Goal: Information Seeking & Learning: Check status

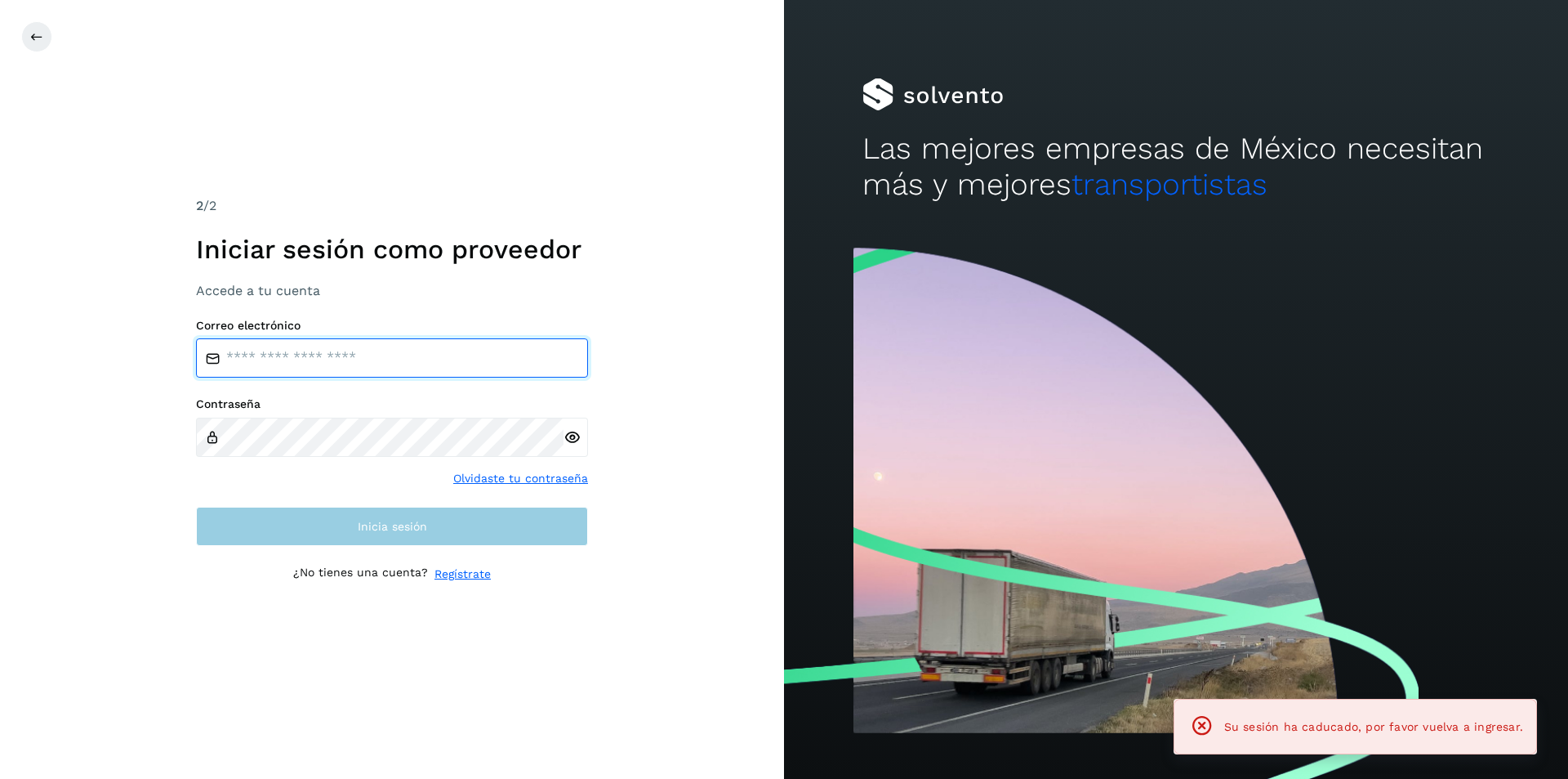
type input "**********"
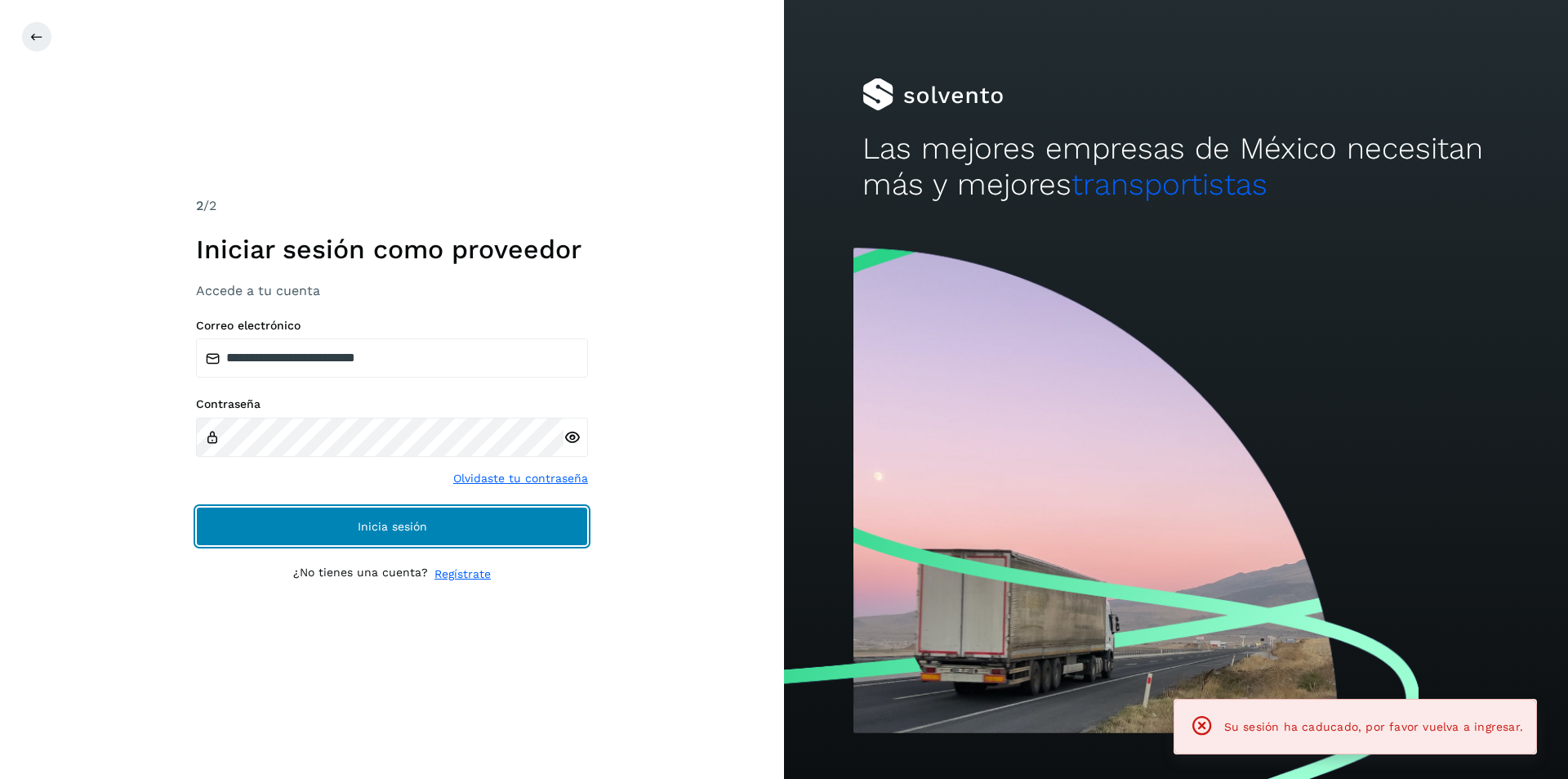
click at [449, 534] on button "Inicia sesión" at bounding box center [392, 526] width 392 height 39
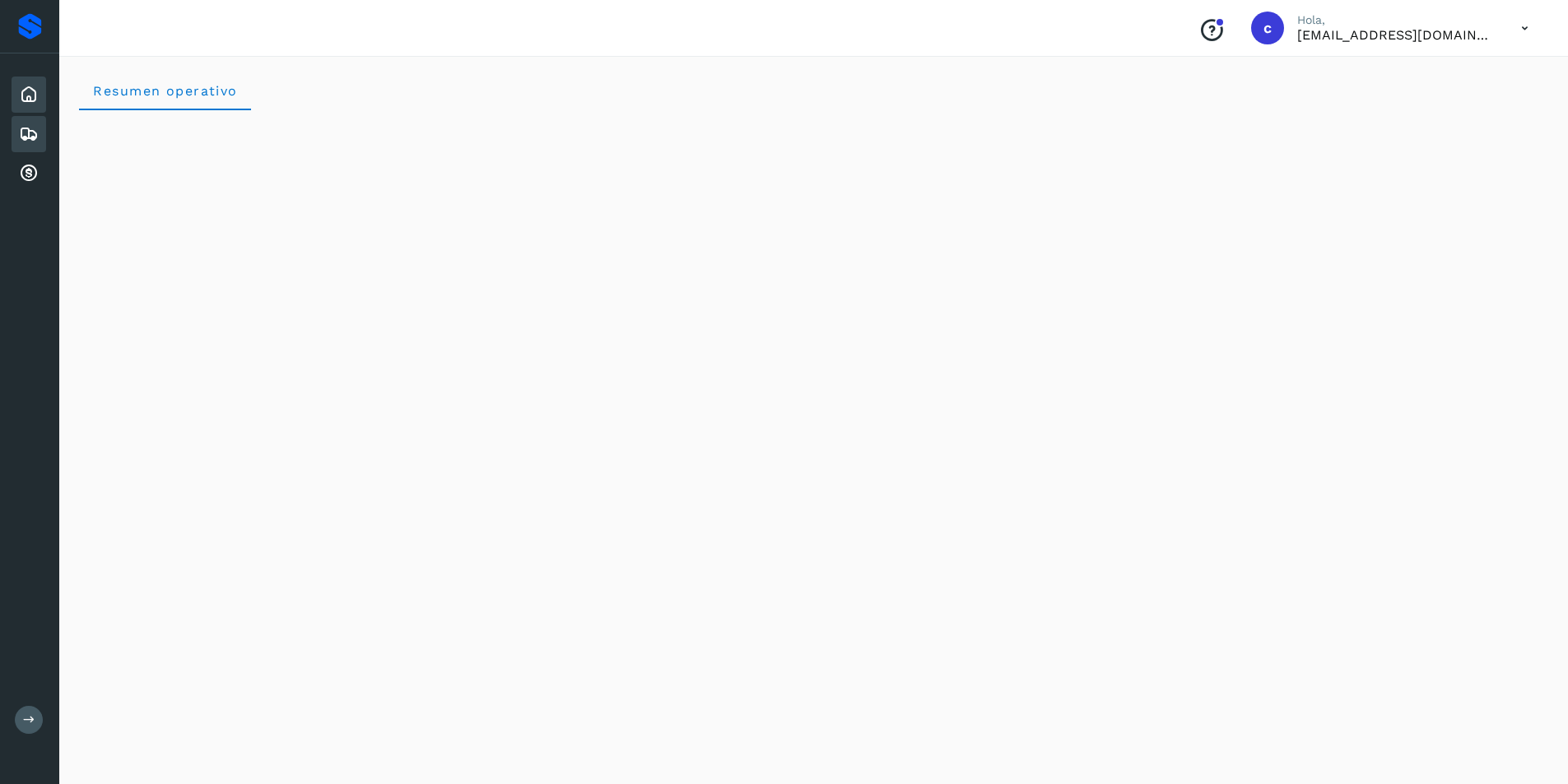
click at [32, 127] on icon at bounding box center [29, 134] width 20 height 20
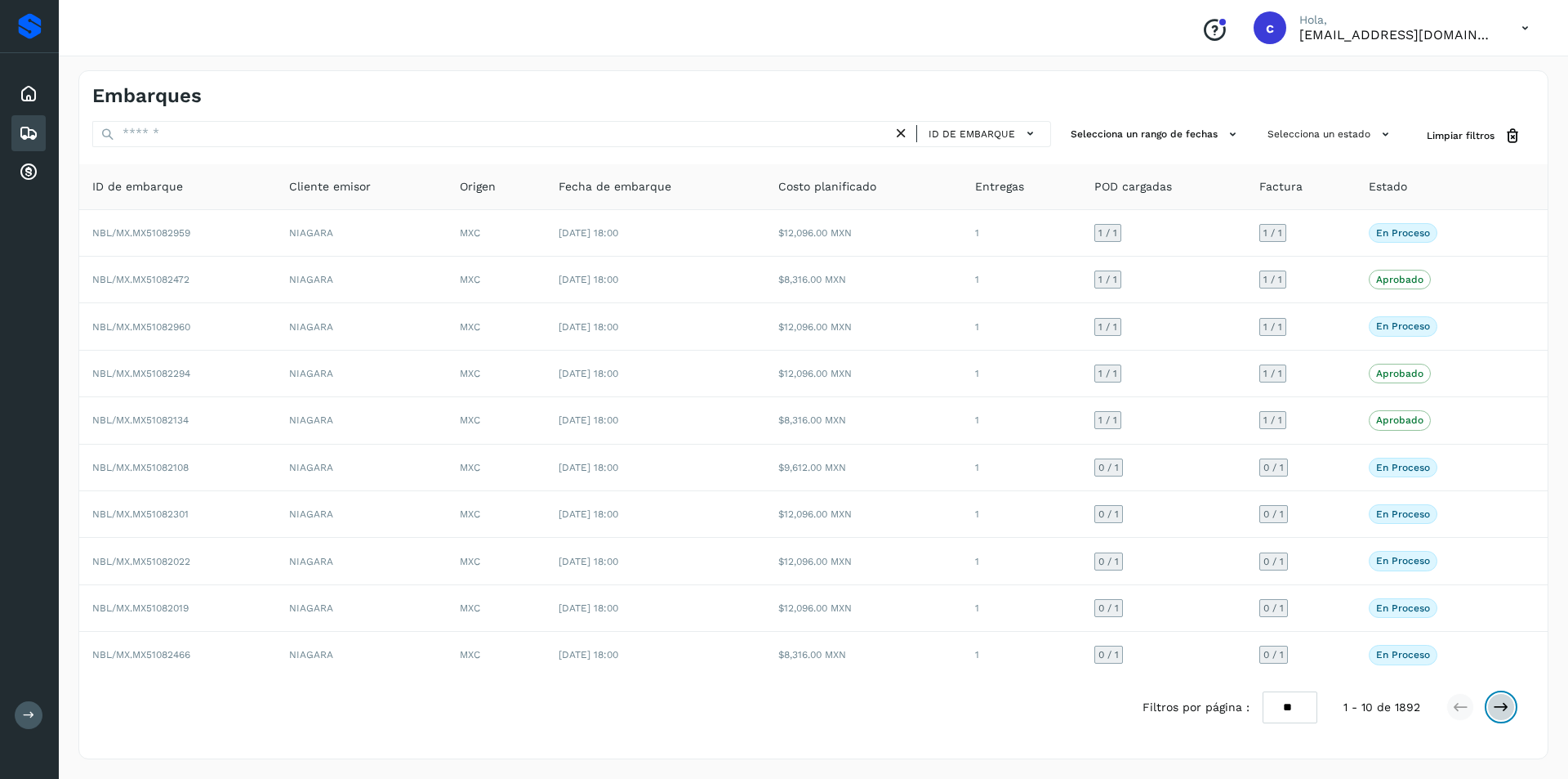
click at [1508, 707] on icon at bounding box center [1500, 707] width 16 height 16
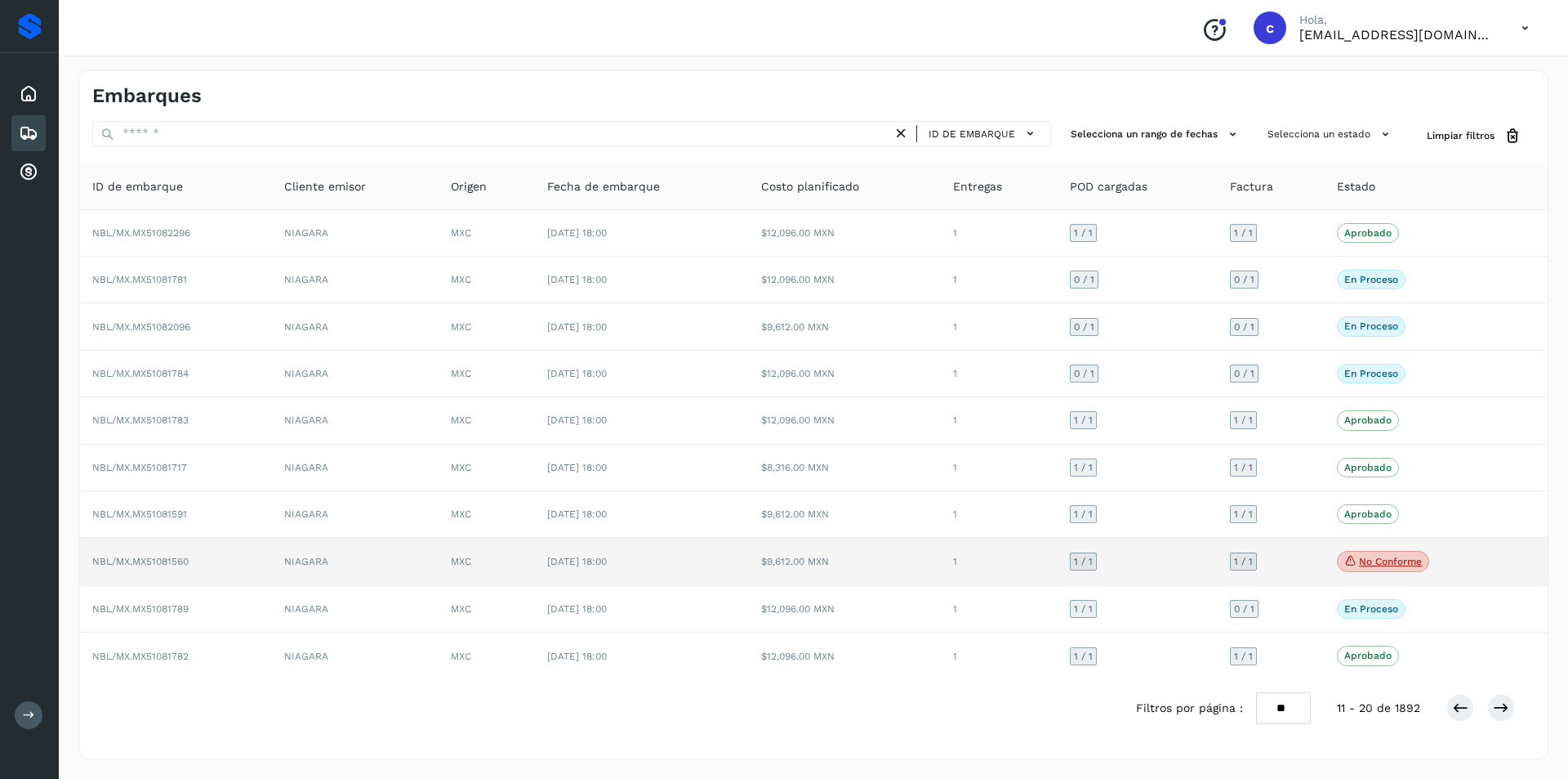
click at [1390, 561] on p "No conforme" at bounding box center [1391, 561] width 63 height 11
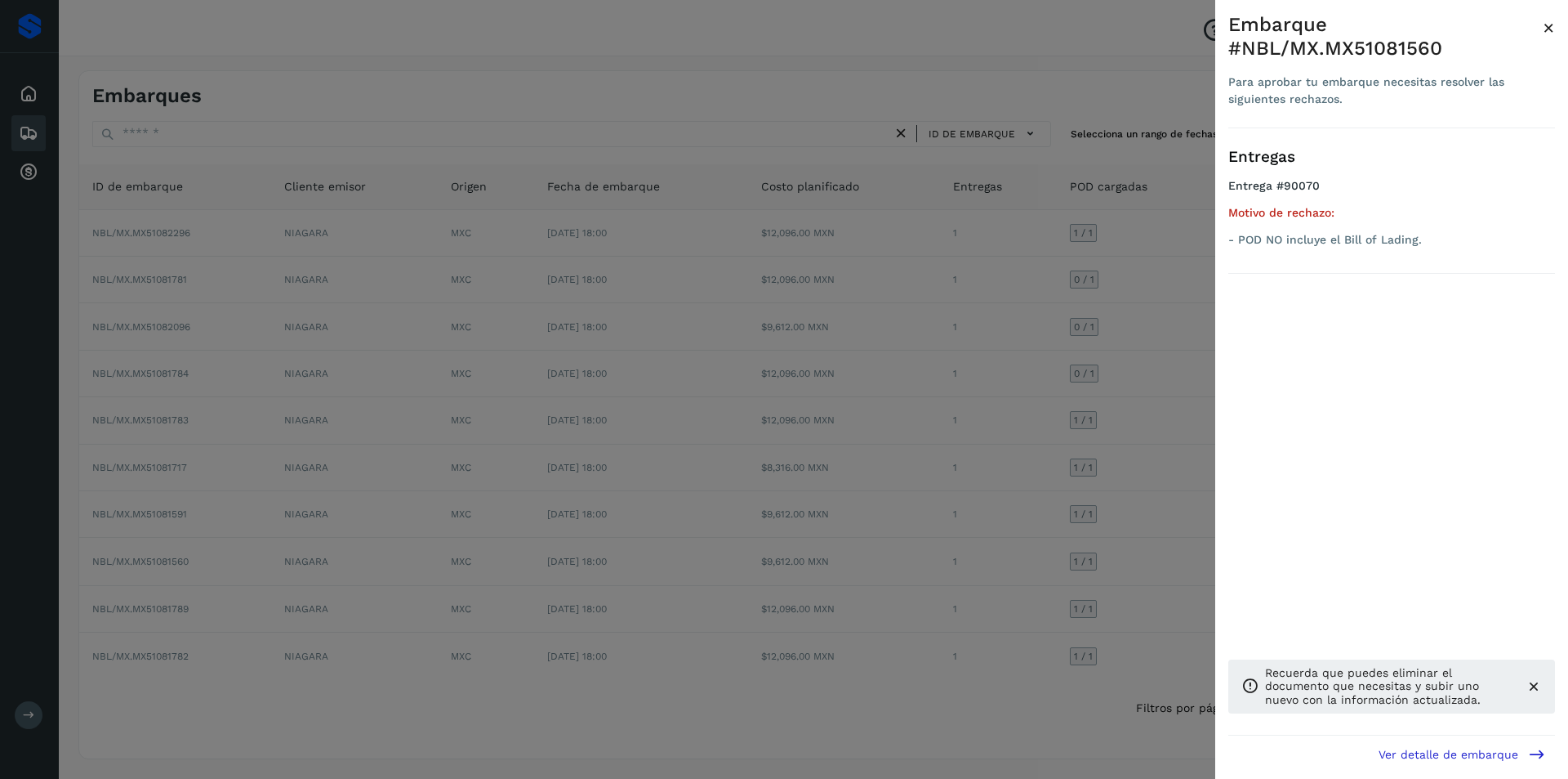
click at [1137, 514] on div at bounding box center [784, 390] width 1568 height 779
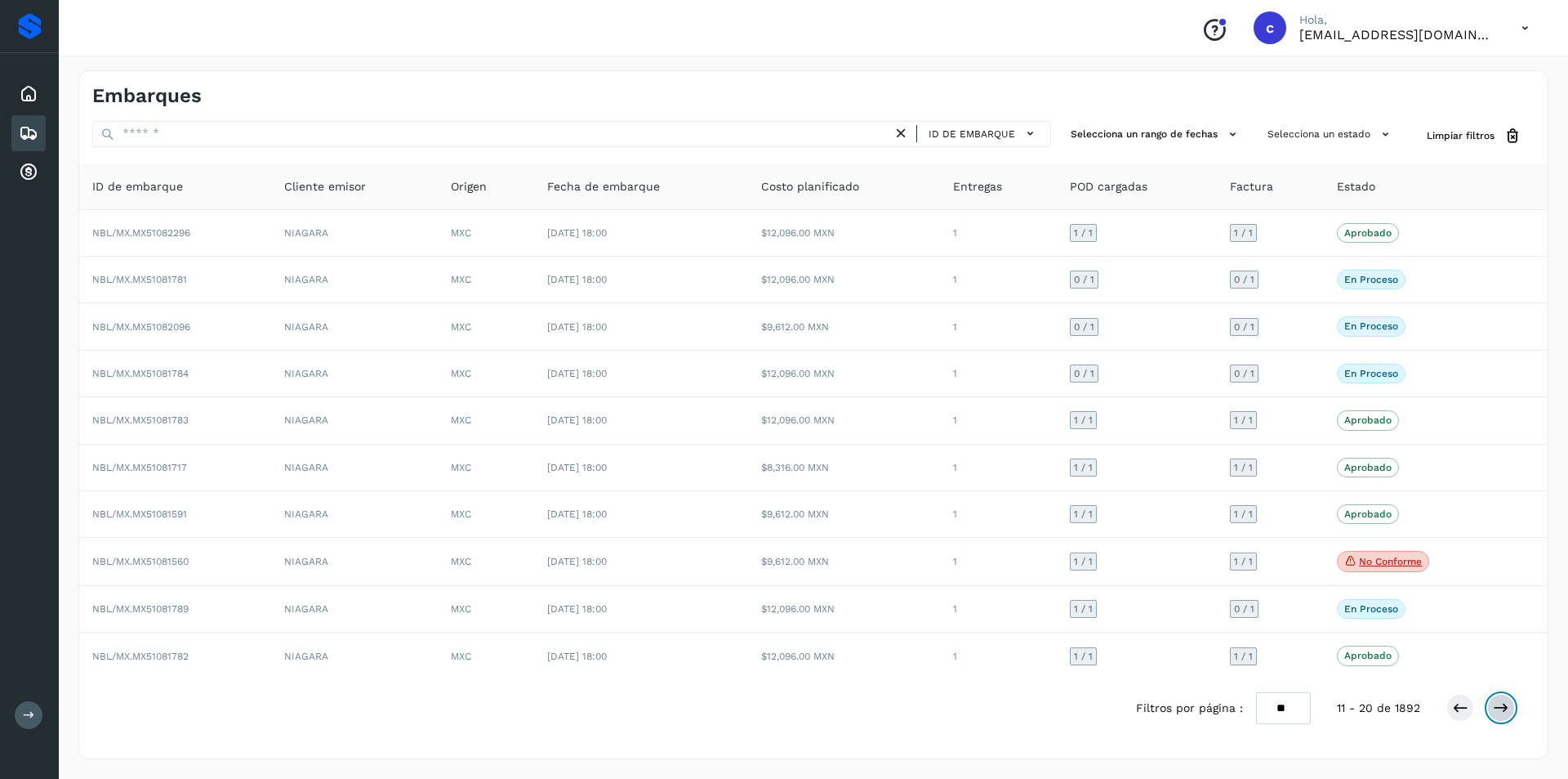
click at [1503, 707] on icon at bounding box center [1500, 707] width 16 height 16
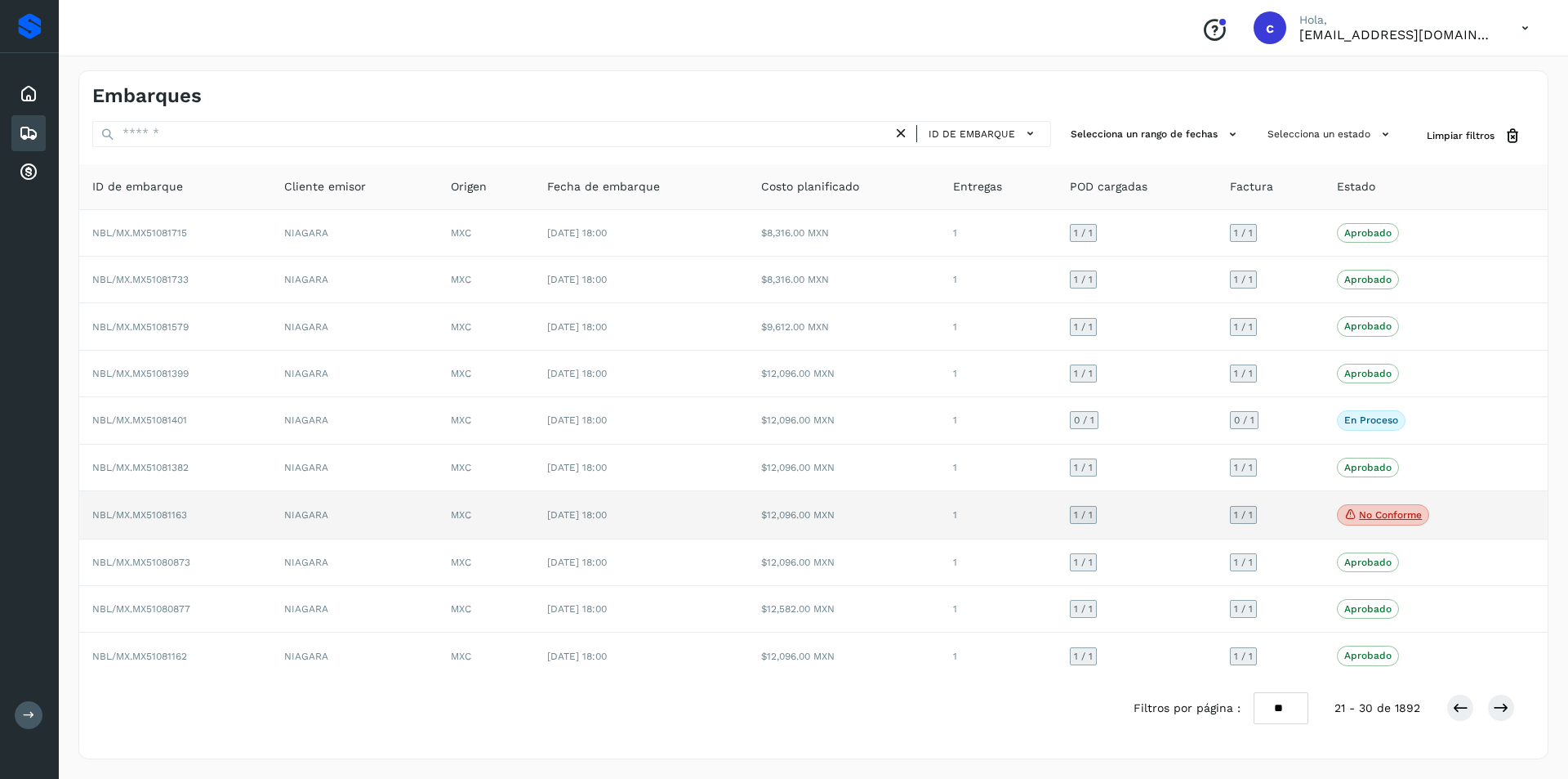
click at [1378, 513] on p "No conforme" at bounding box center [1391, 515] width 63 height 11
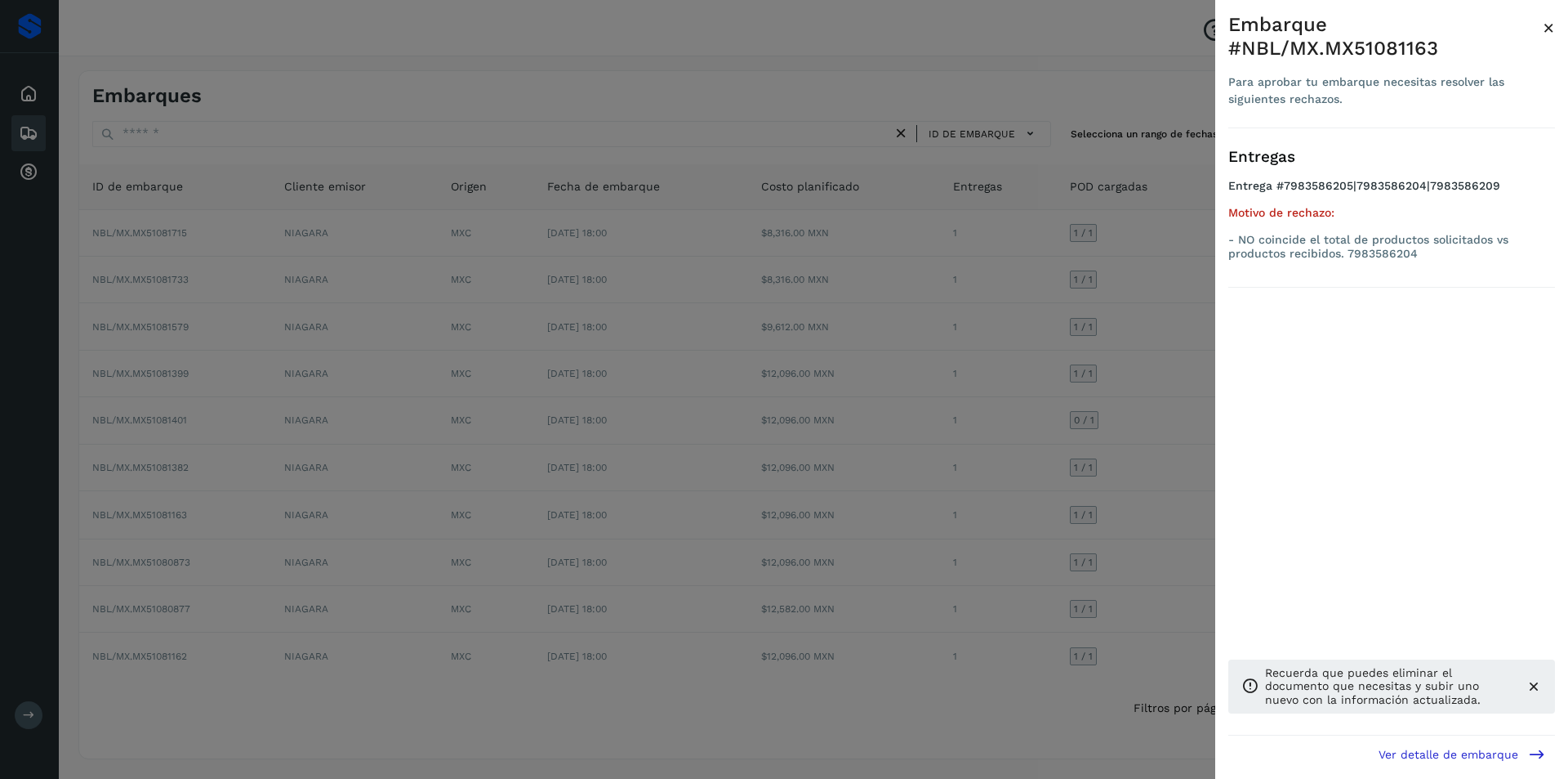
click at [1547, 31] on span "×" at bounding box center [1549, 28] width 12 height 23
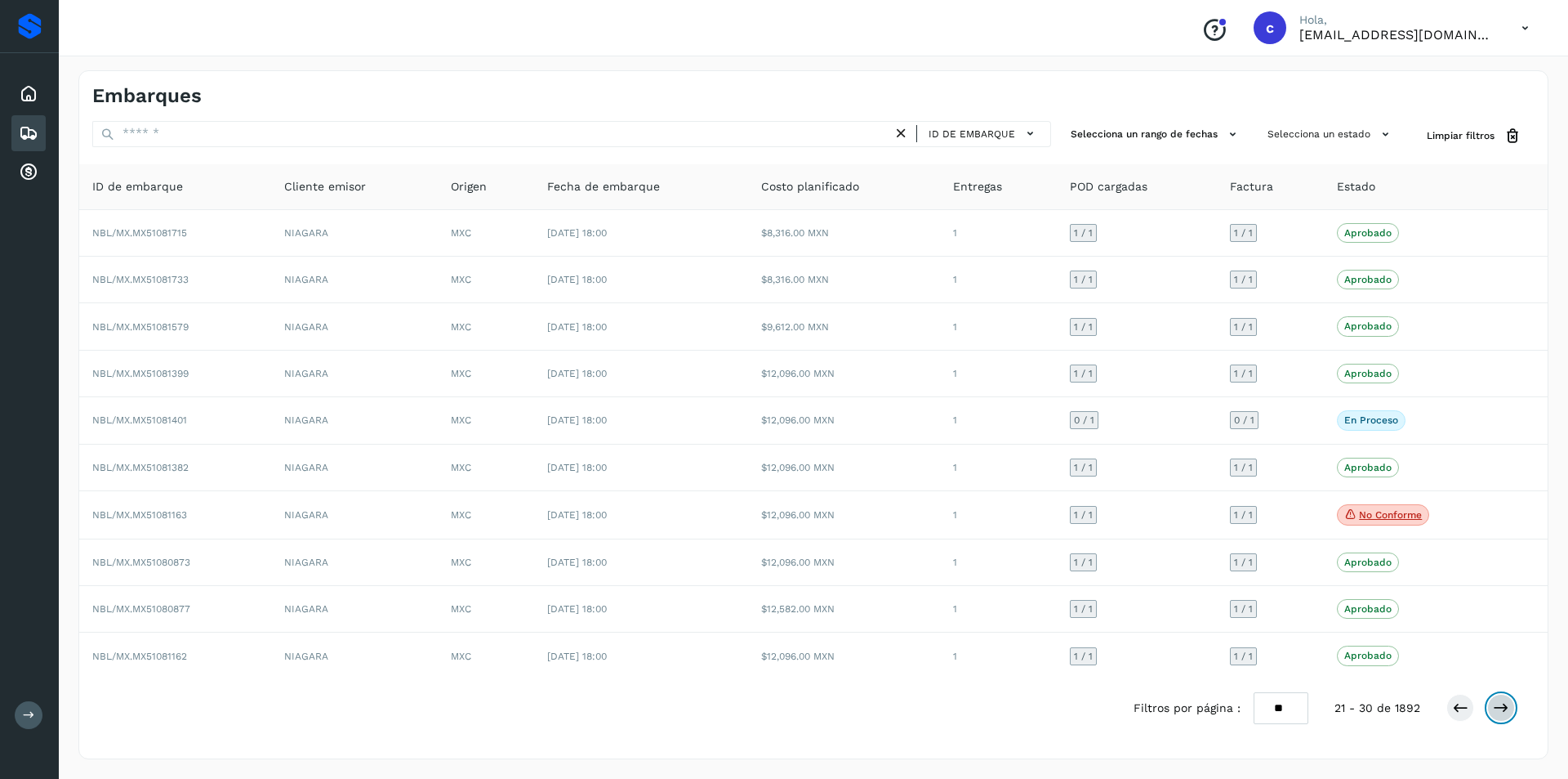
click at [1500, 707] on icon at bounding box center [1500, 707] width 16 height 16
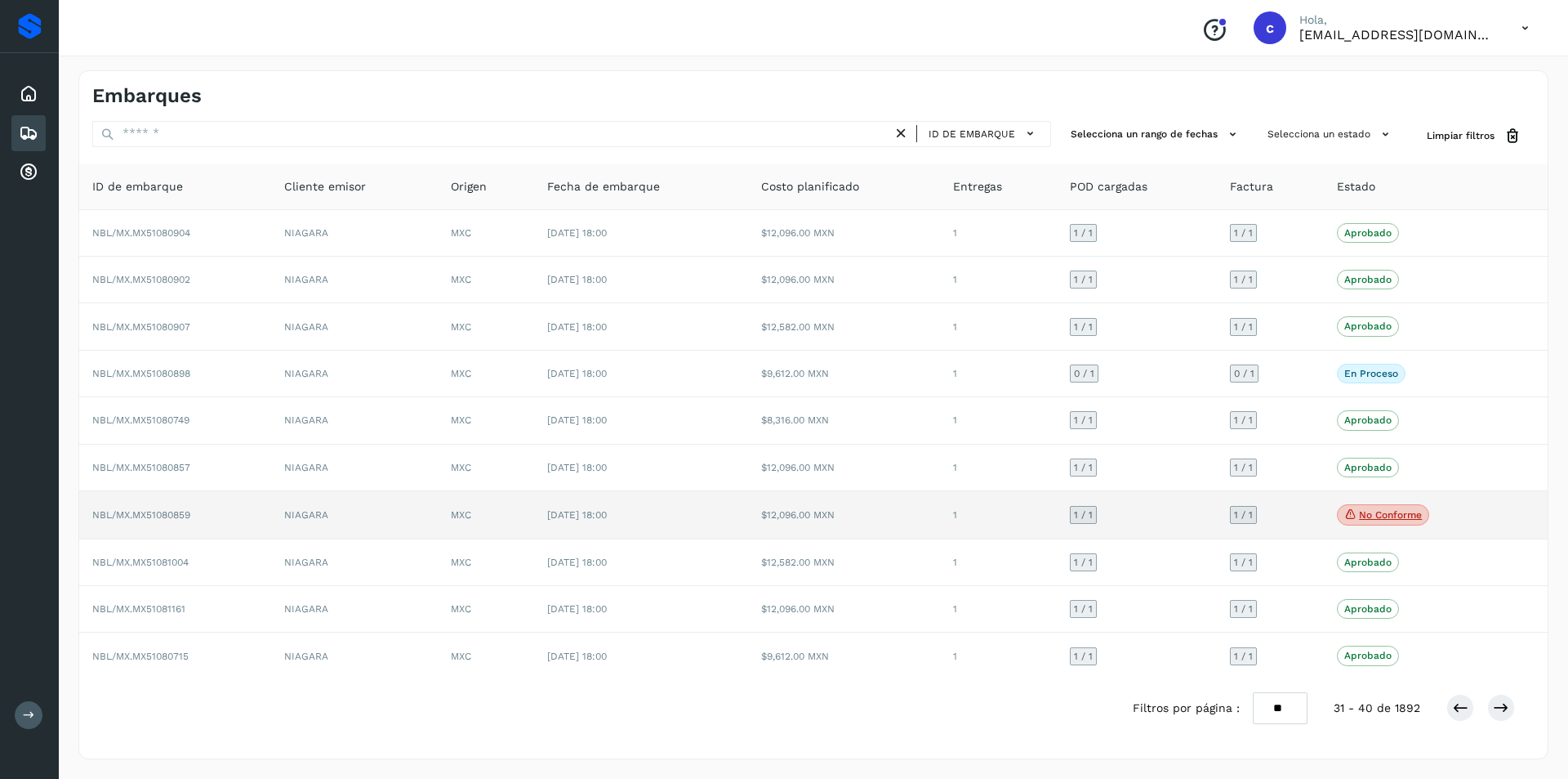
click at [1379, 516] on p "No conforme" at bounding box center [1391, 515] width 63 height 11
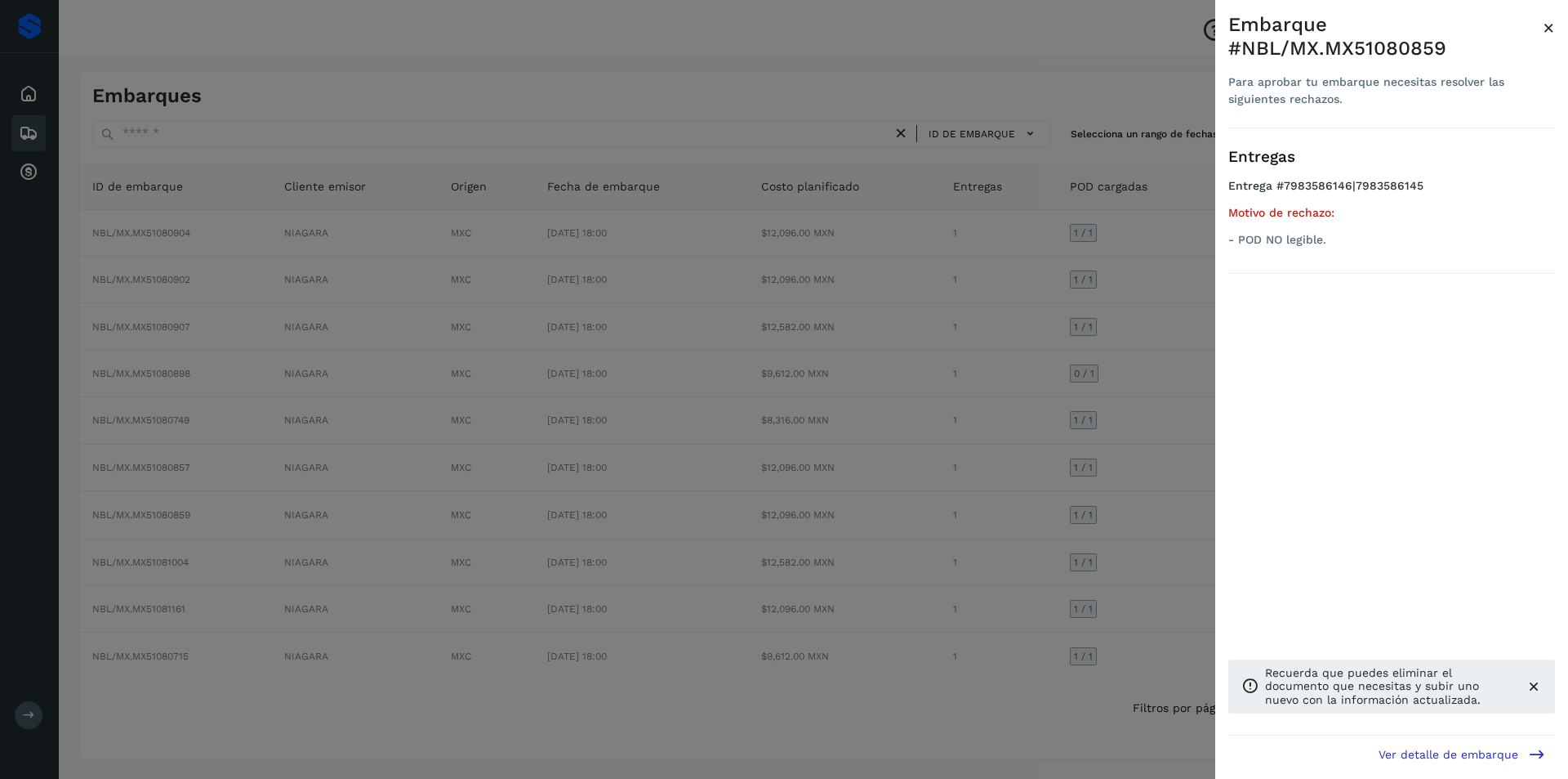
click at [1046, 516] on div at bounding box center [784, 390] width 1568 height 779
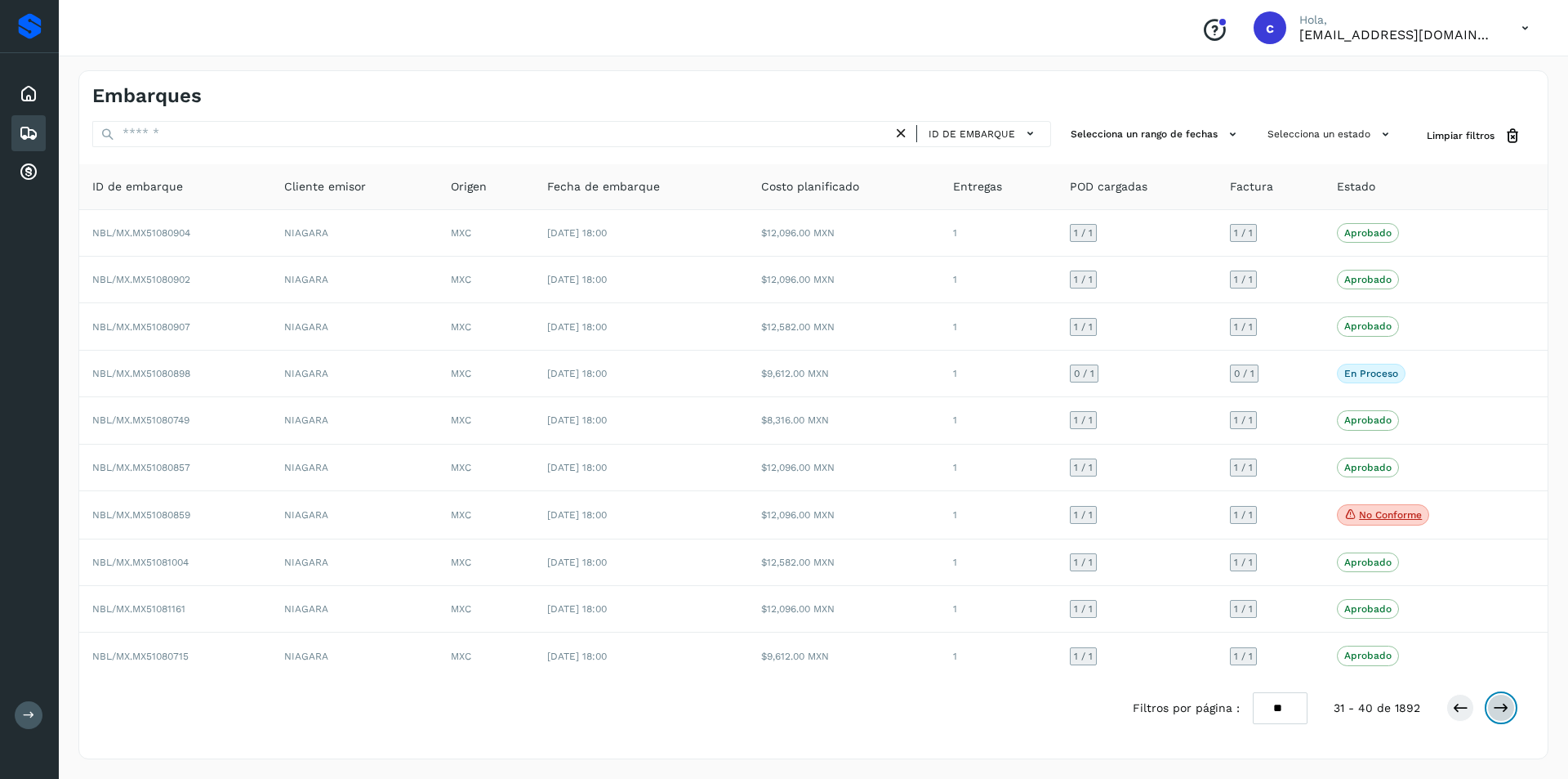
click at [1511, 705] on button at bounding box center [1500, 707] width 28 height 28
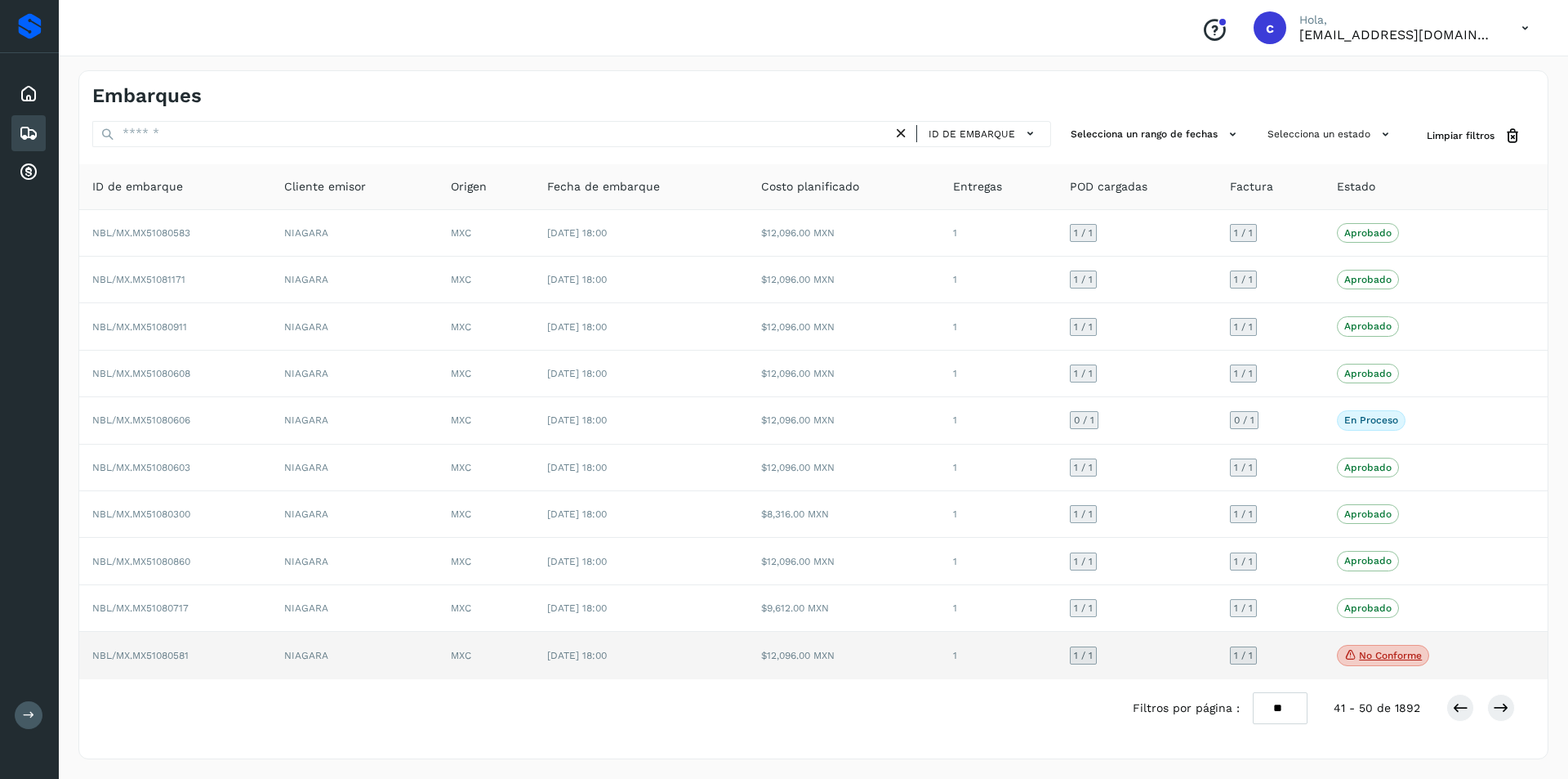
click at [1346, 659] on icon at bounding box center [1351, 654] width 13 height 14
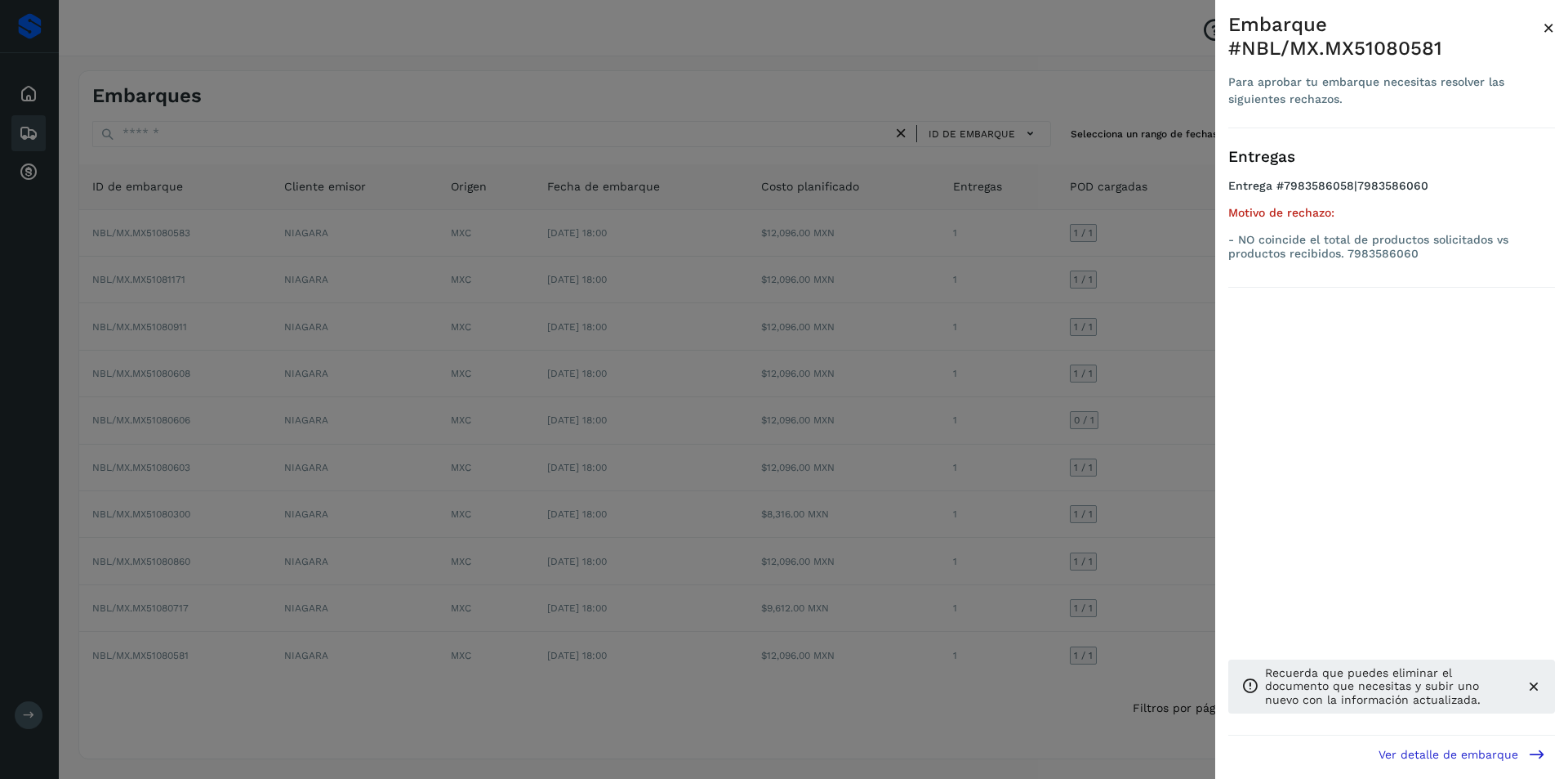
click at [1022, 658] on div at bounding box center [784, 390] width 1568 height 779
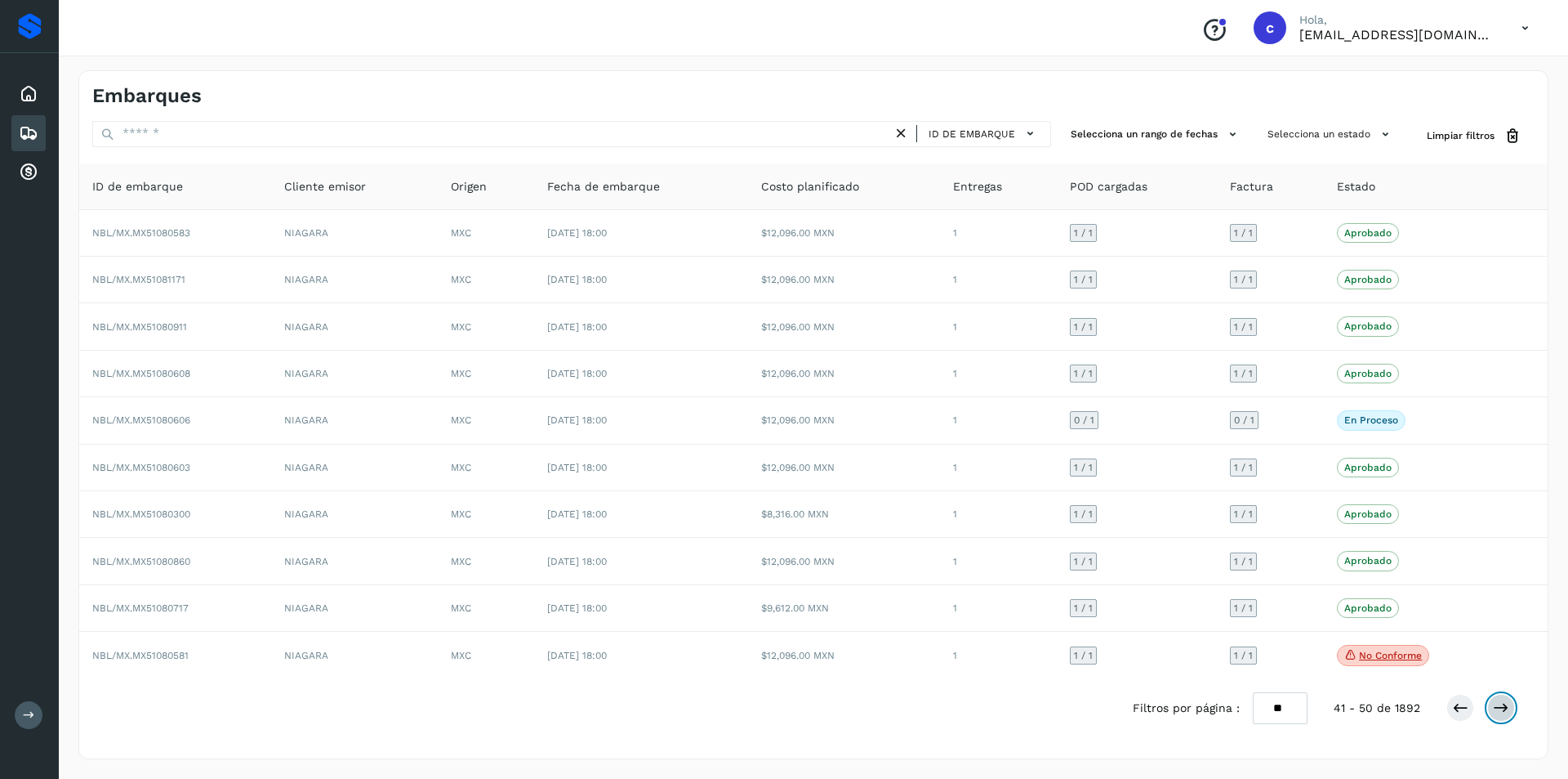
click at [1508, 701] on icon at bounding box center [1500, 707] width 16 height 16
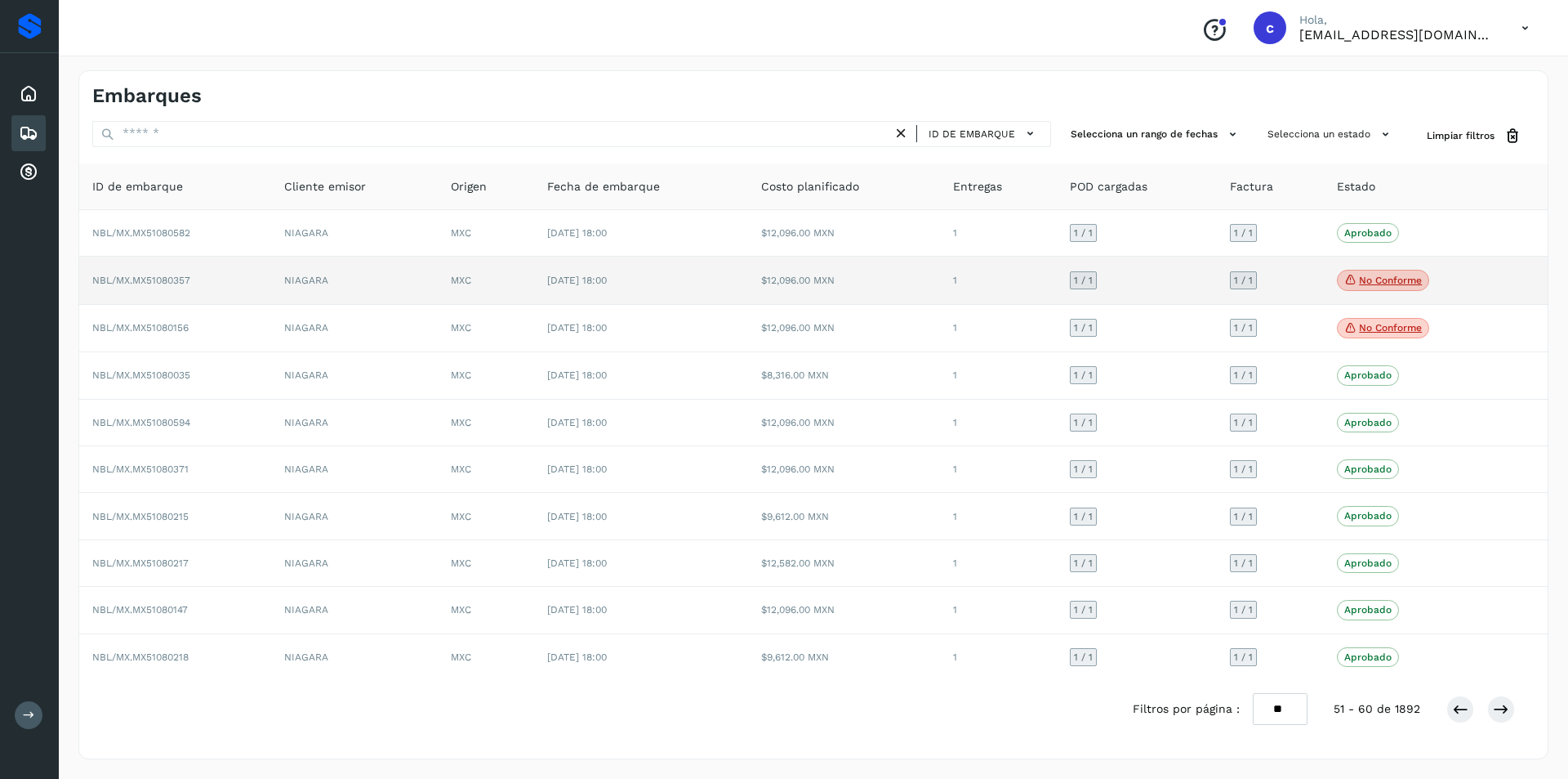
click at [1388, 280] on p "No conforme" at bounding box center [1391, 280] width 63 height 11
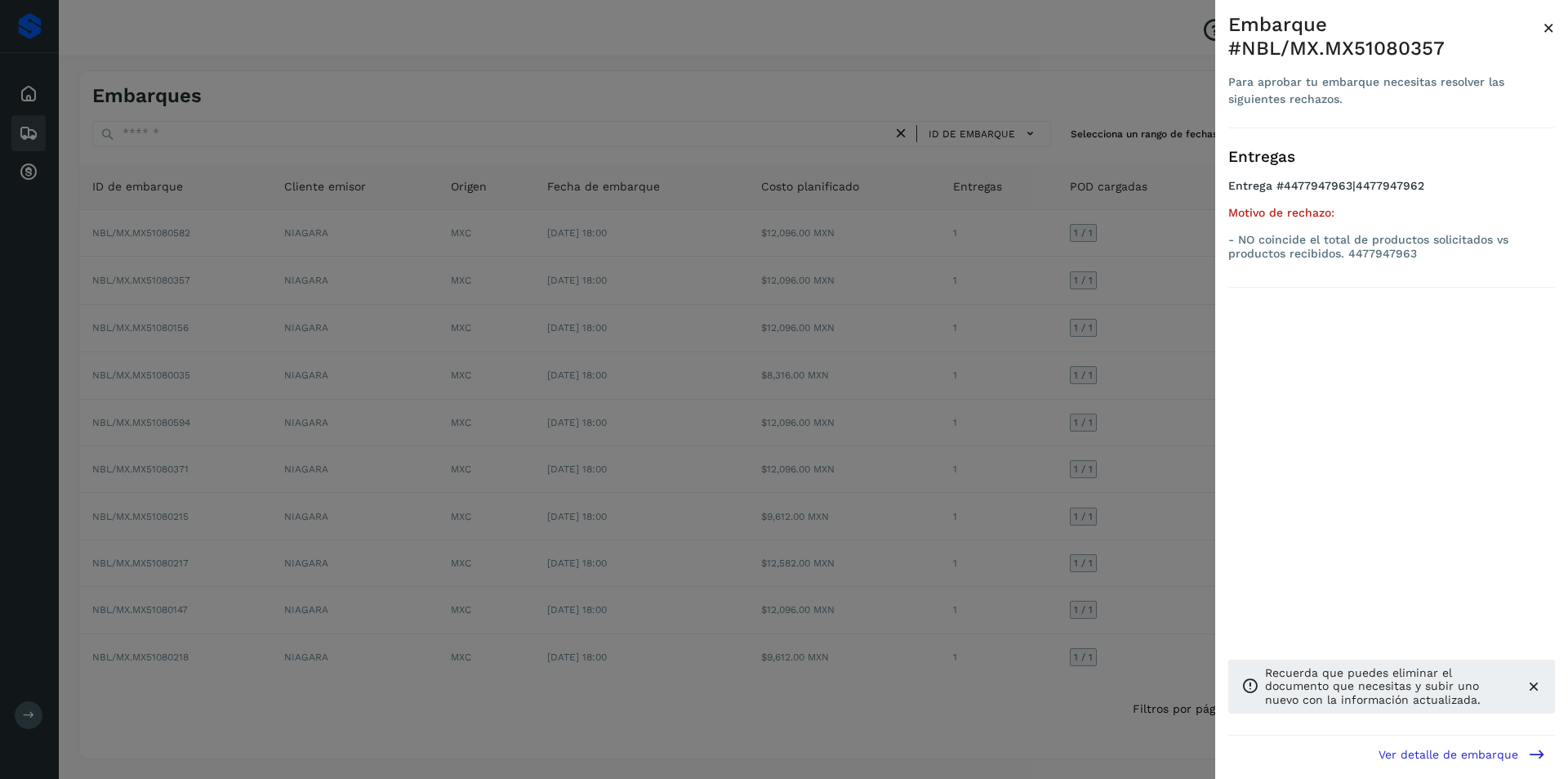
click at [1017, 357] on div at bounding box center [784, 390] width 1568 height 779
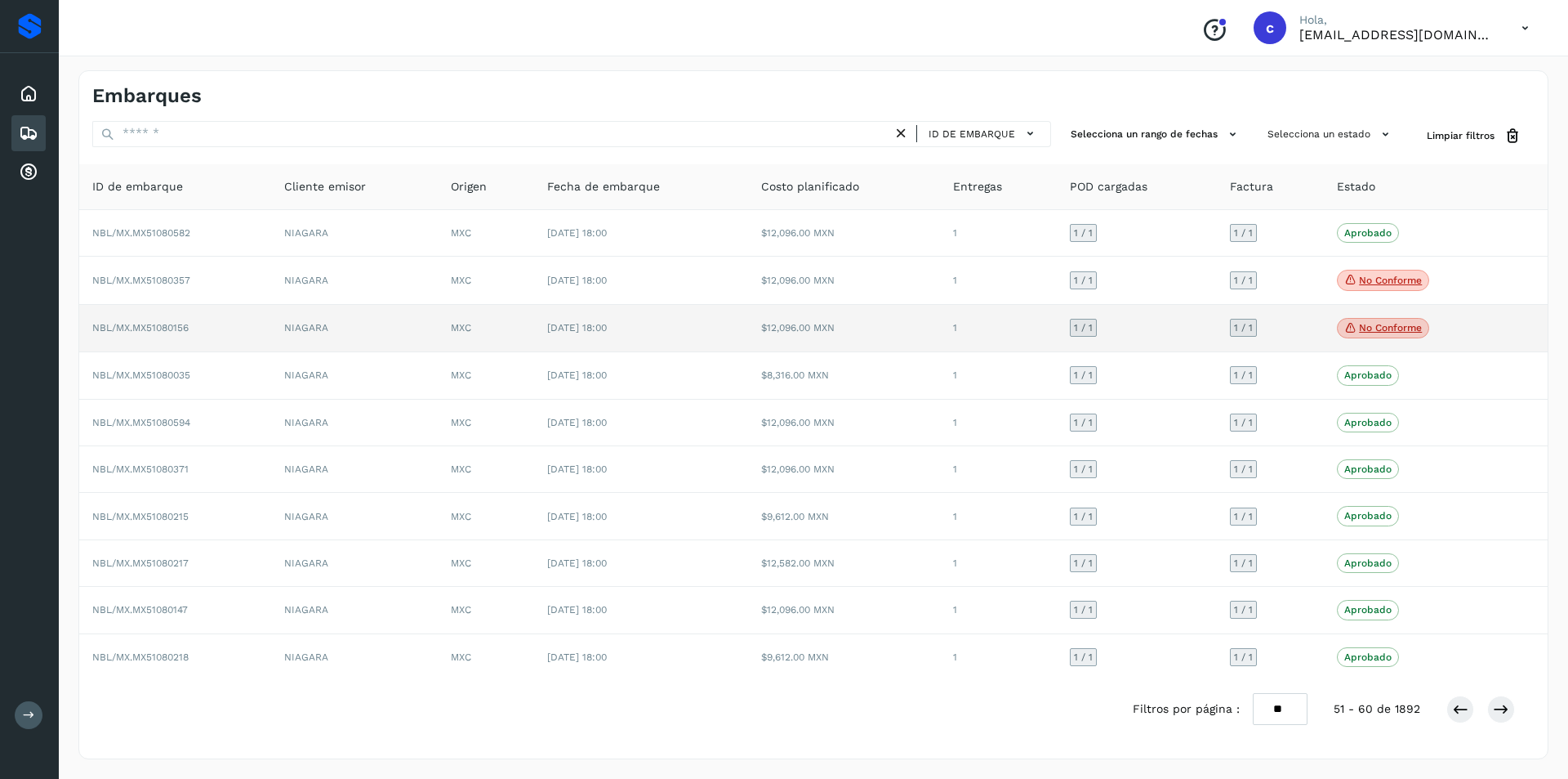
click at [1363, 330] on p "No conforme" at bounding box center [1391, 328] width 63 height 11
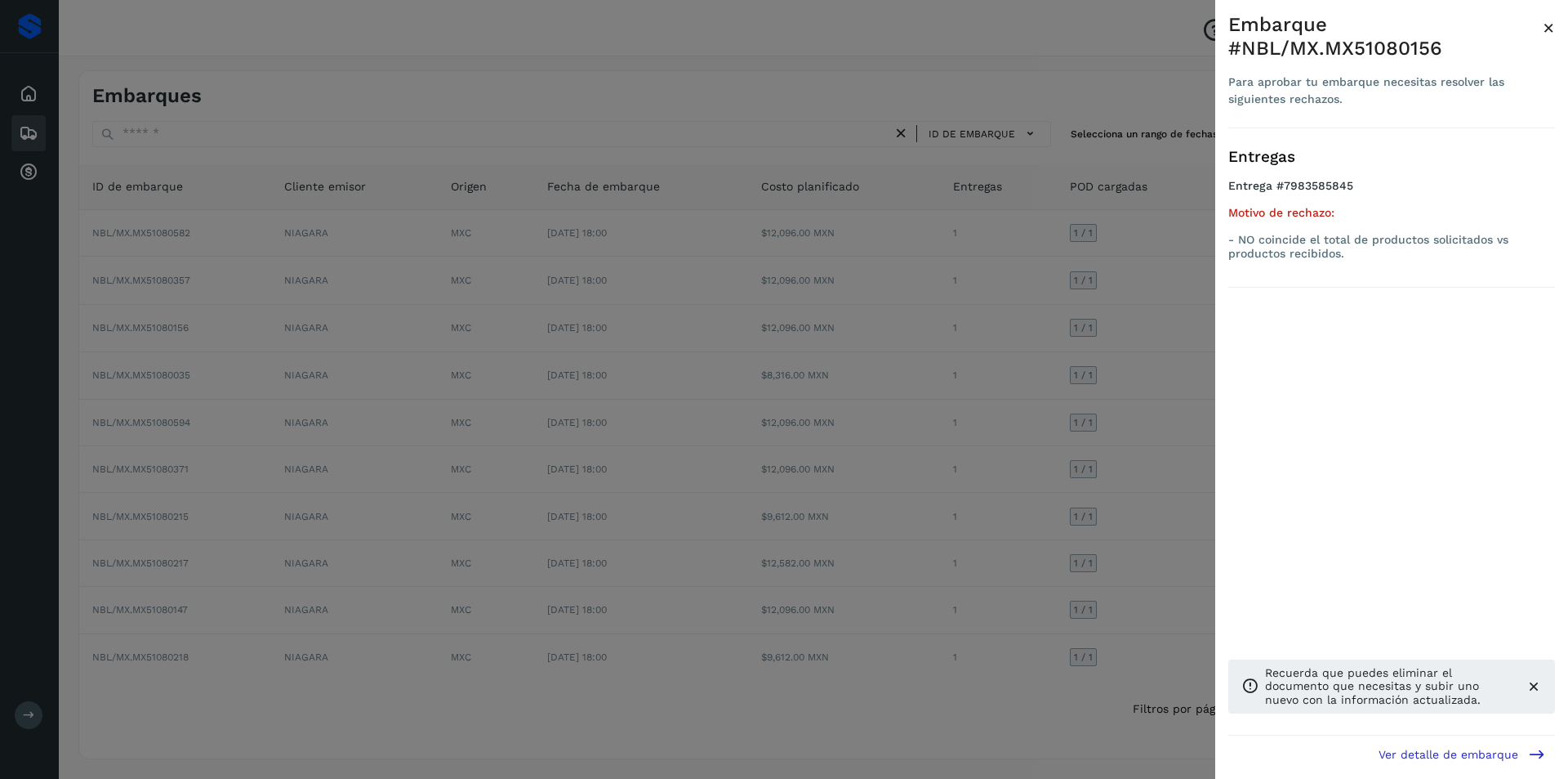
click at [1160, 361] on div at bounding box center [784, 390] width 1568 height 779
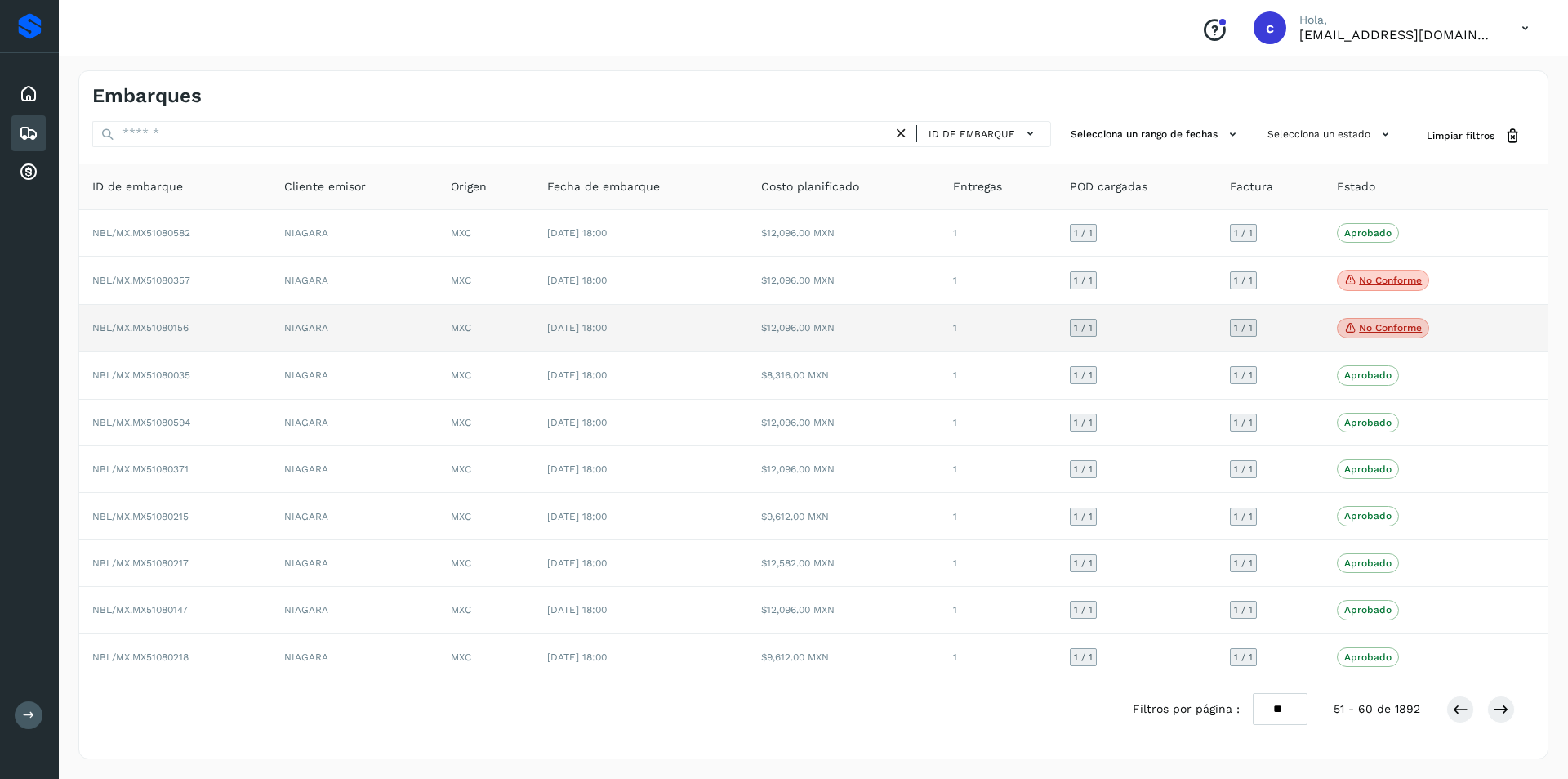
click at [1396, 328] on p "No conforme" at bounding box center [1391, 328] width 63 height 11
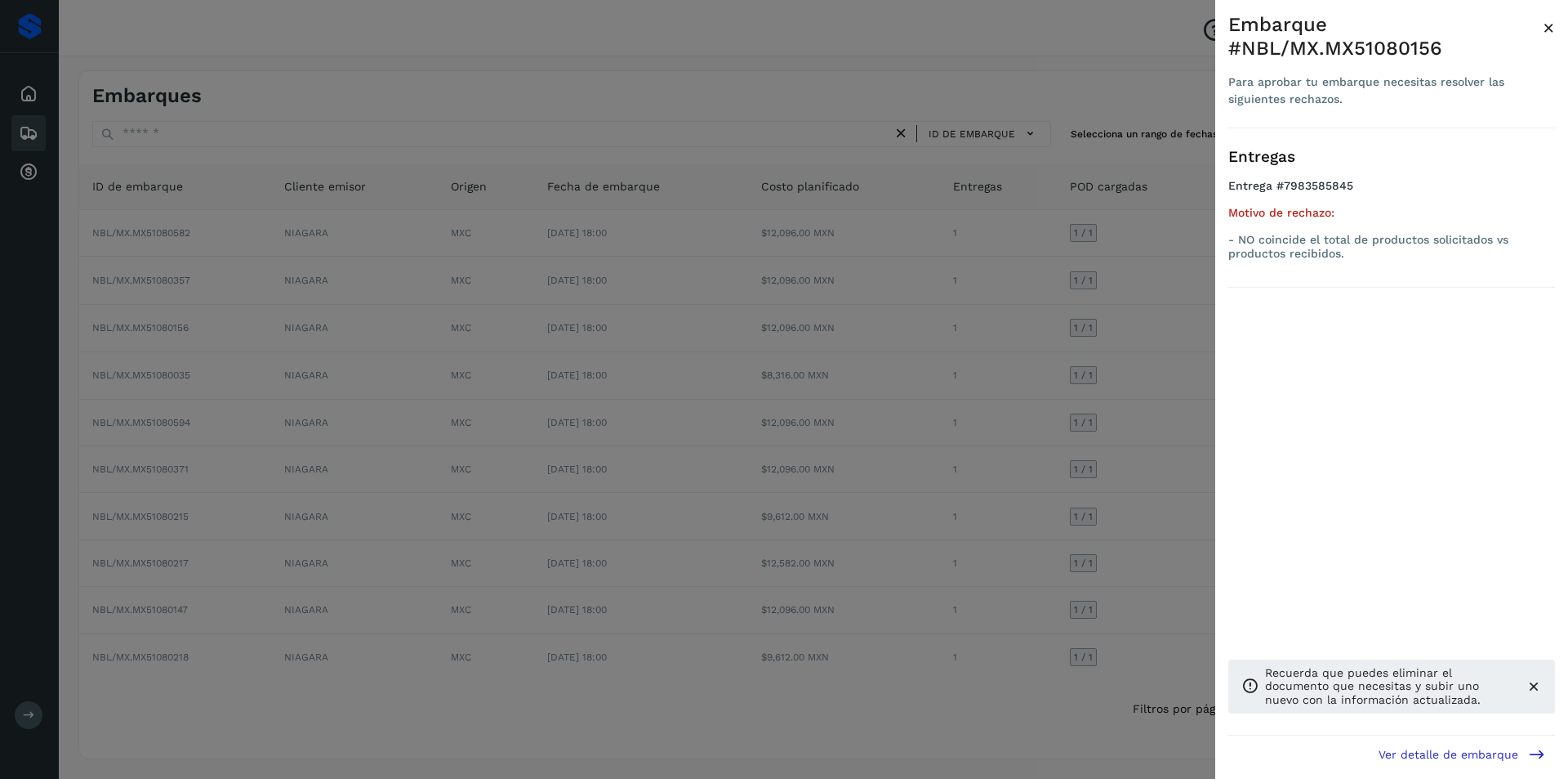
click at [1209, 358] on div at bounding box center [784, 390] width 1568 height 779
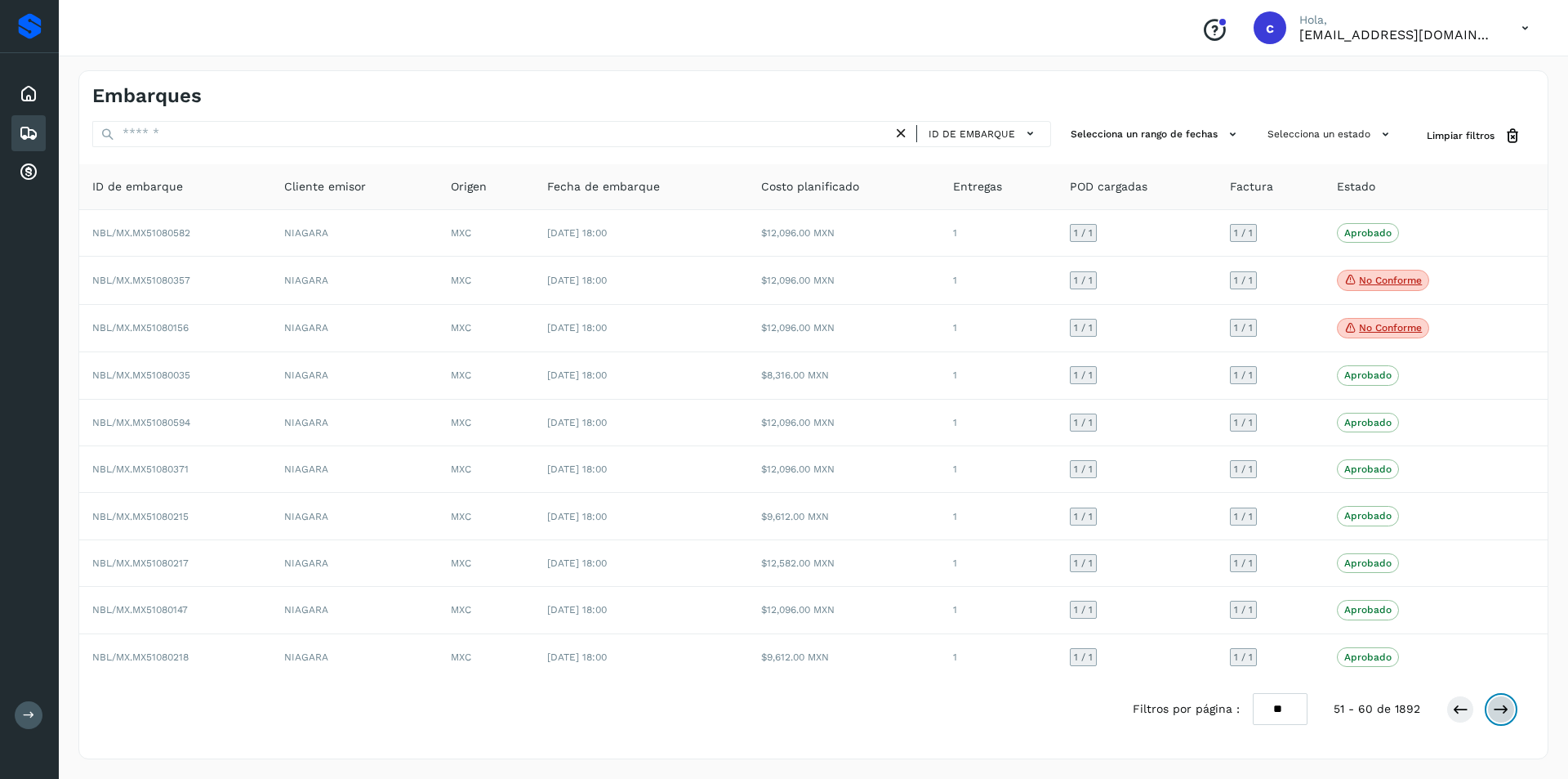
click at [1492, 711] on button at bounding box center [1500, 709] width 28 height 28
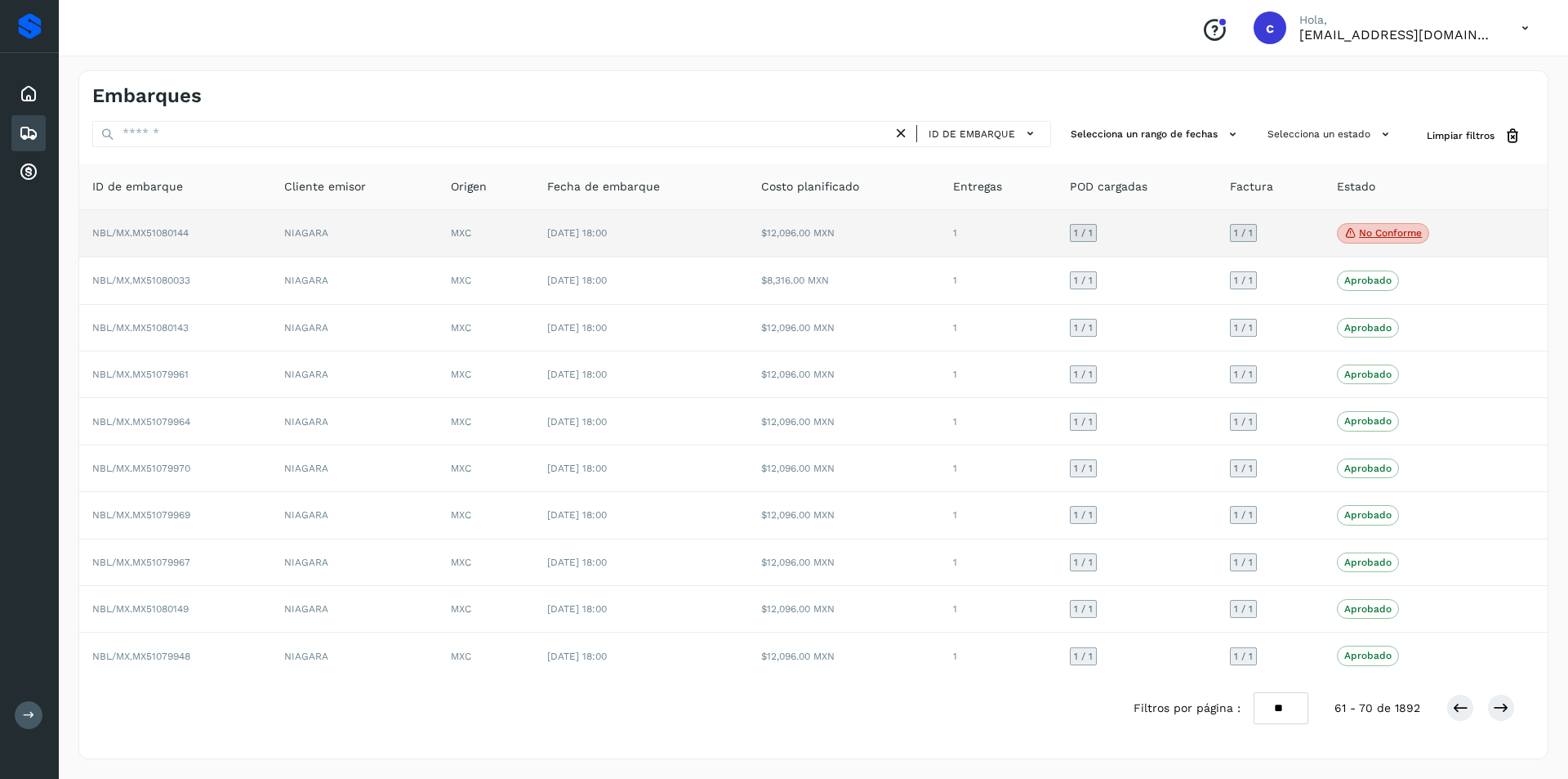
click at [1394, 237] on p "No conforme" at bounding box center [1391, 233] width 63 height 11
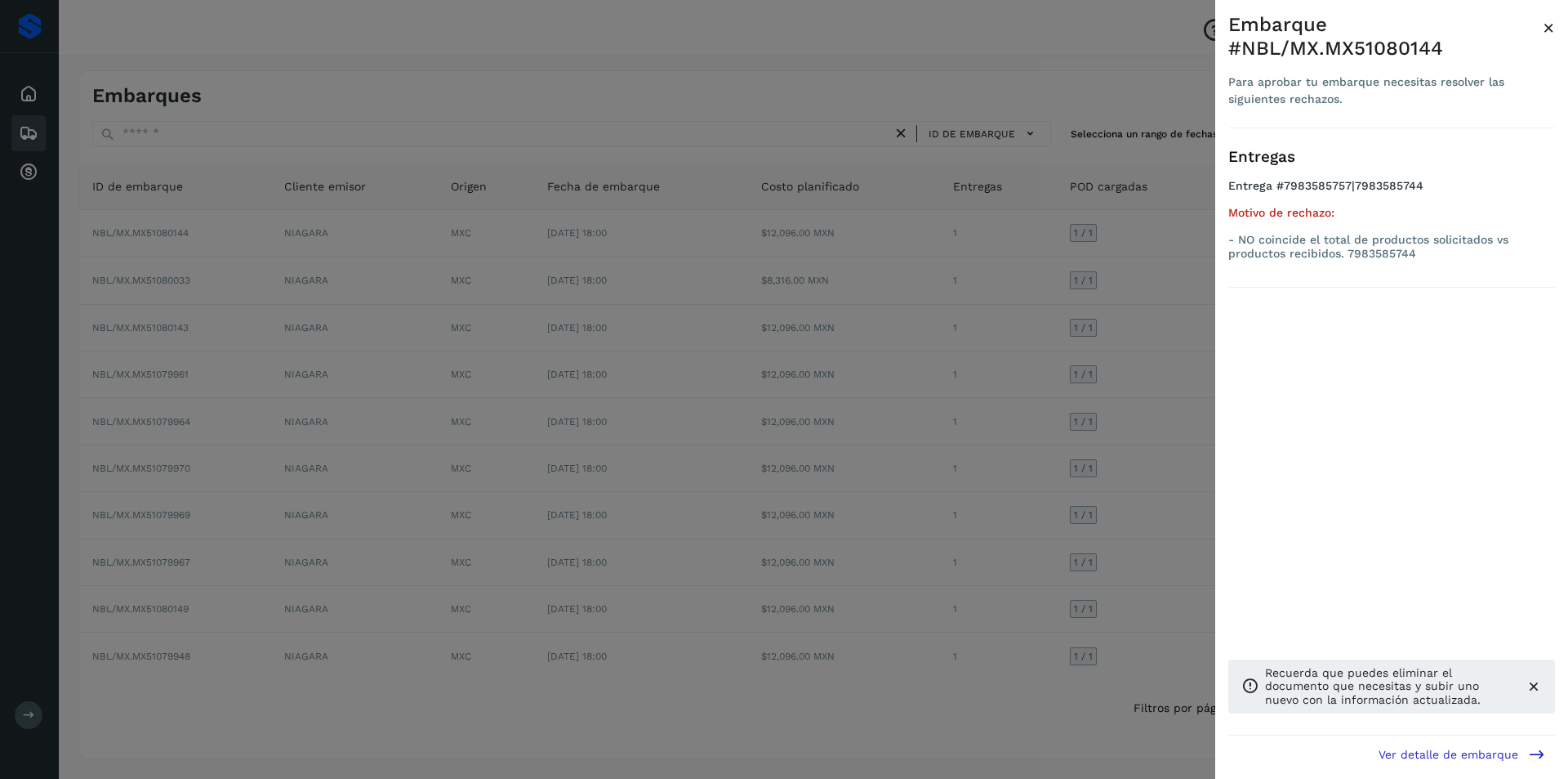
click at [933, 360] on div at bounding box center [784, 390] width 1568 height 779
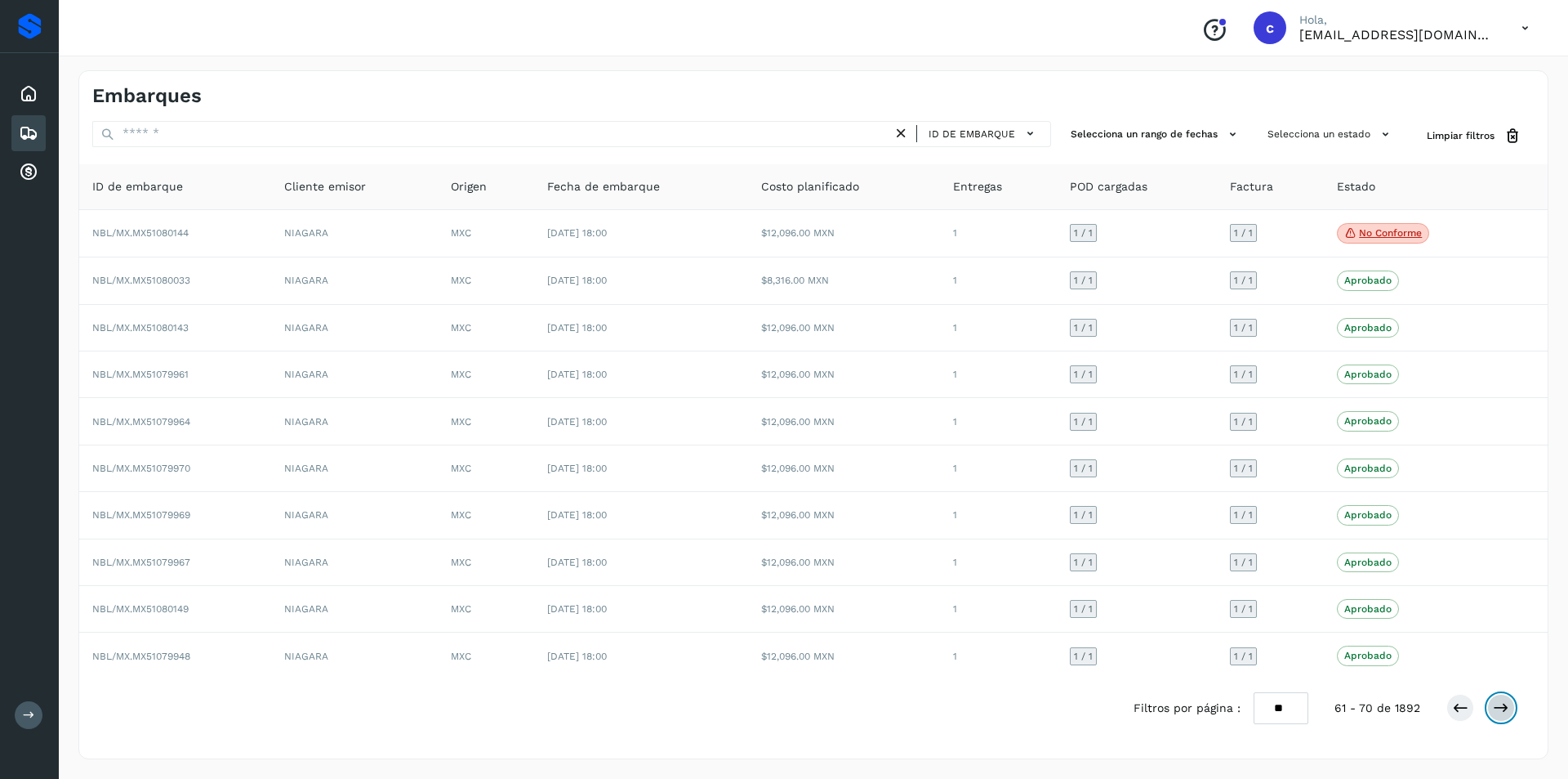
click at [1501, 698] on button at bounding box center [1500, 707] width 28 height 28
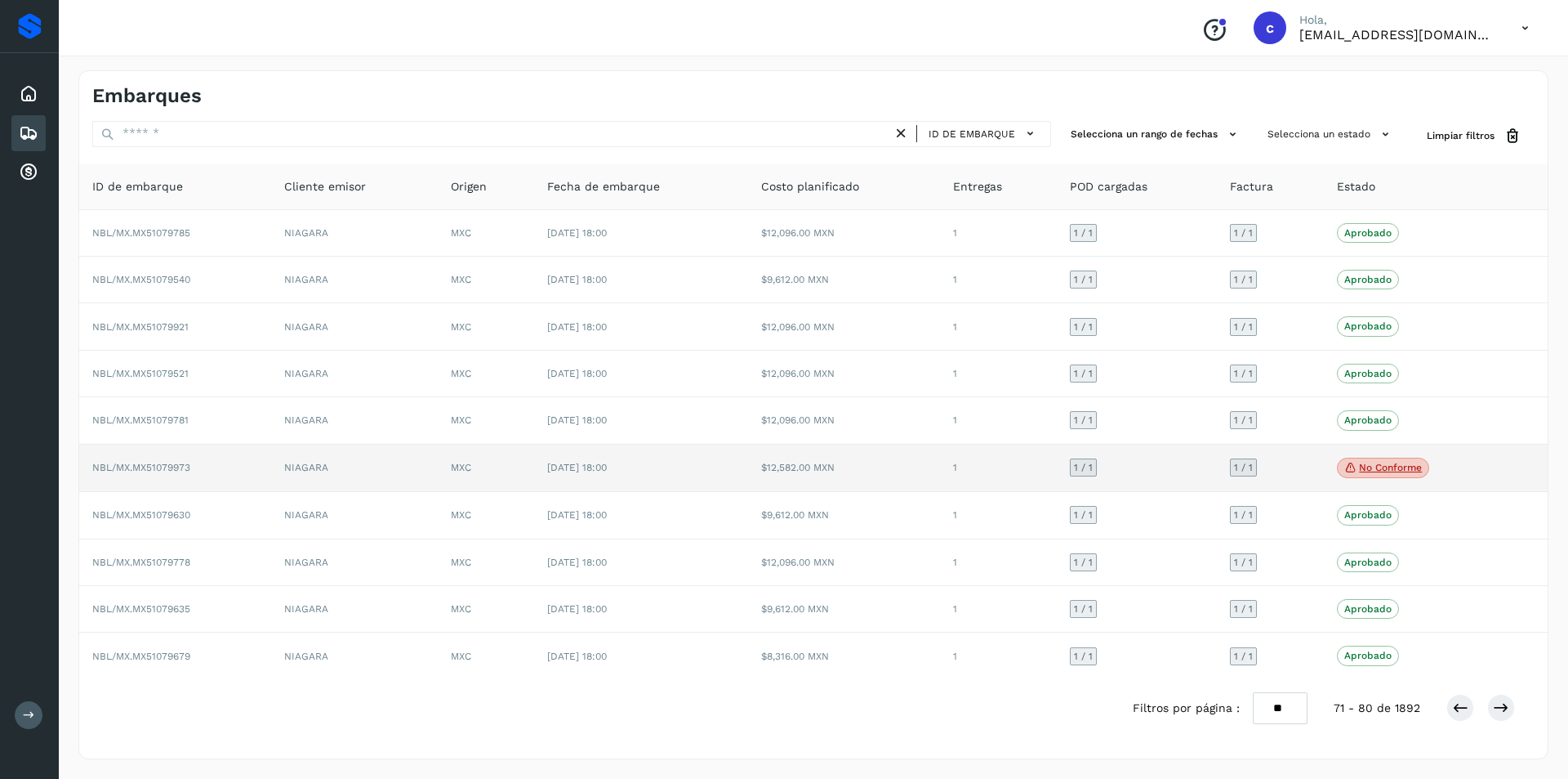
click at [1378, 466] on p "No conforme" at bounding box center [1391, 468] width 63 height 11
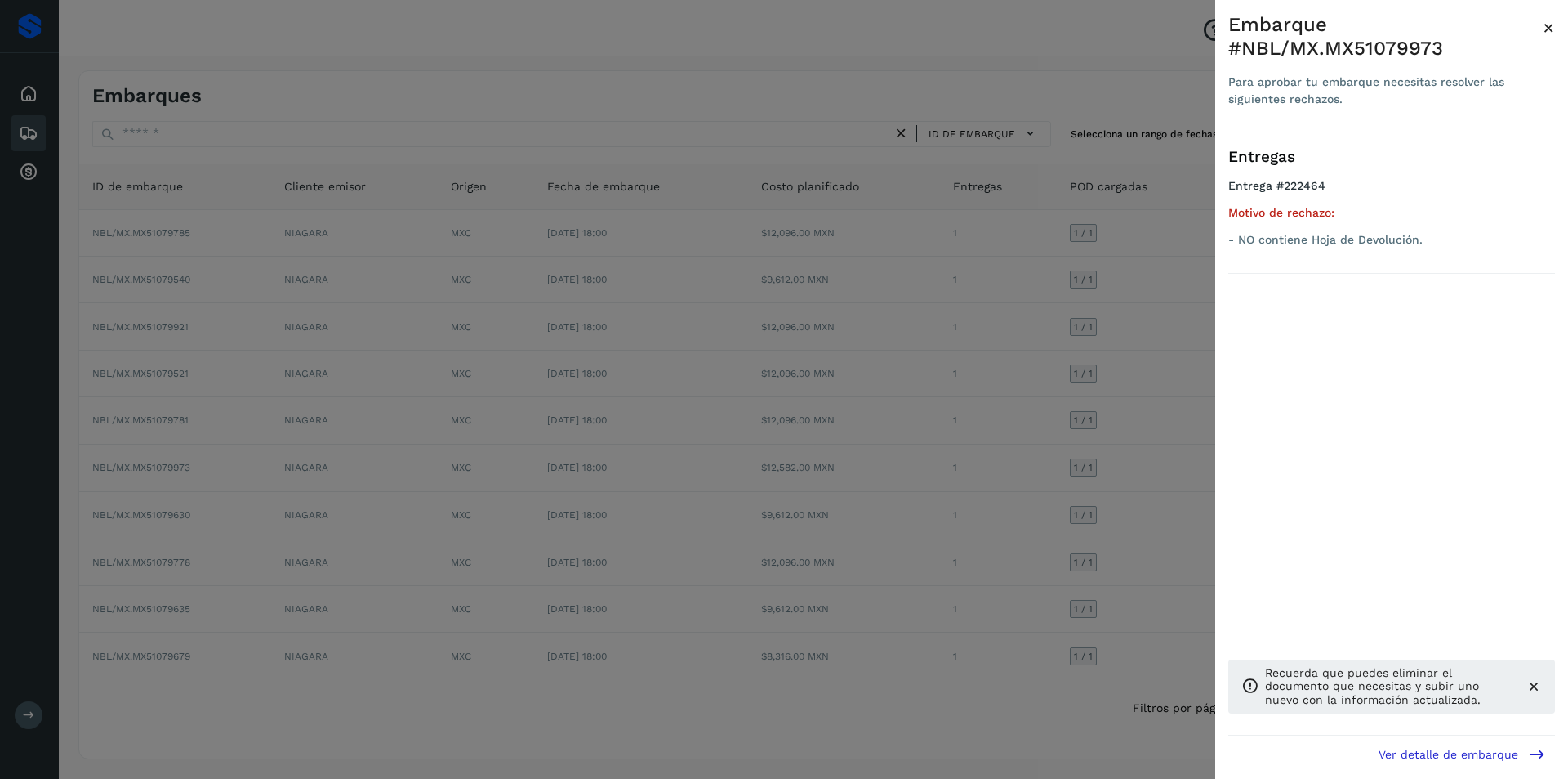
click at [1082, 466] on div at bounding box center [784, 390] width 1568 height 779
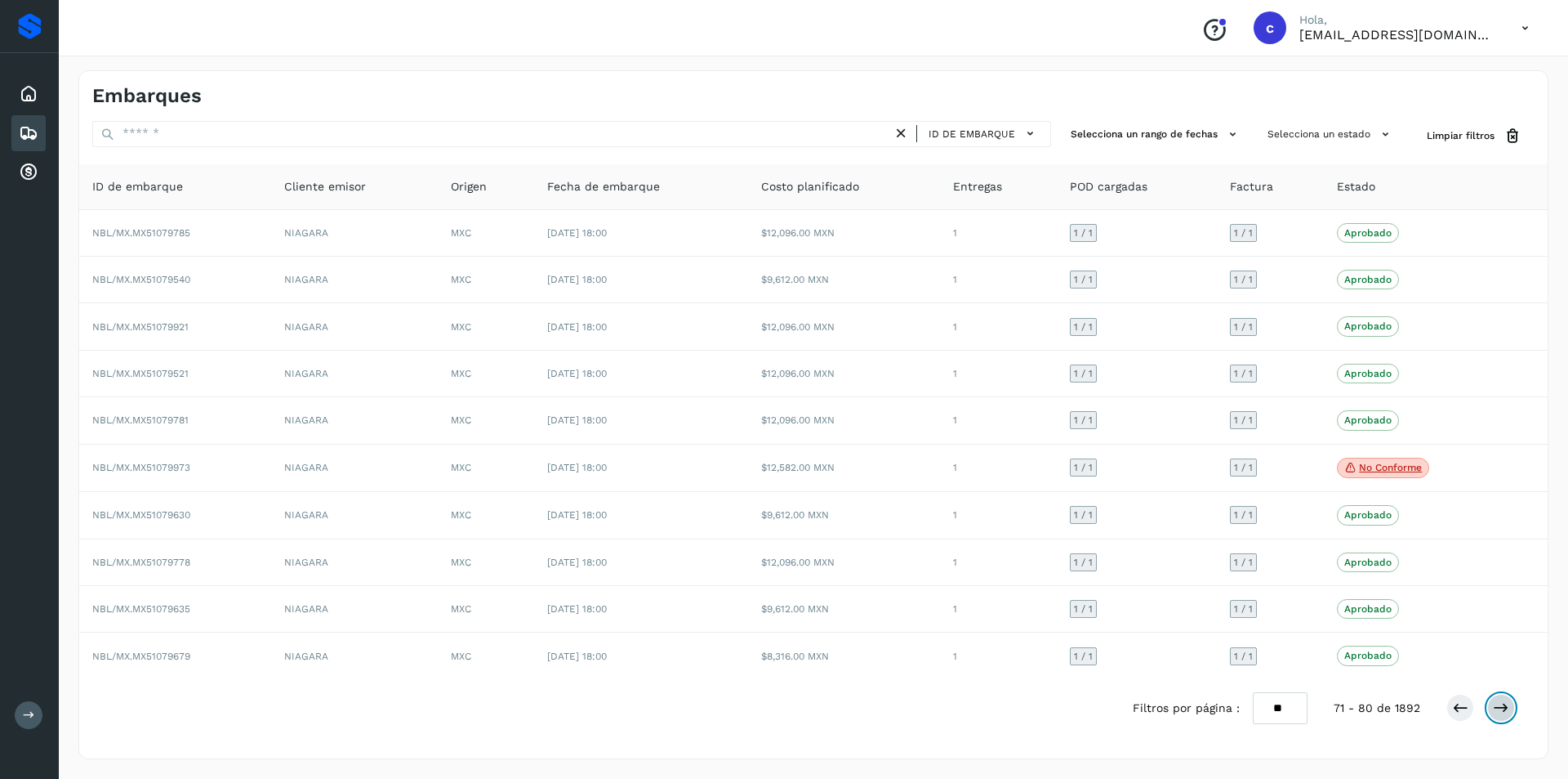
click at [1499, 700] on icon at bounding box center [1500, 707] width 16 height 16
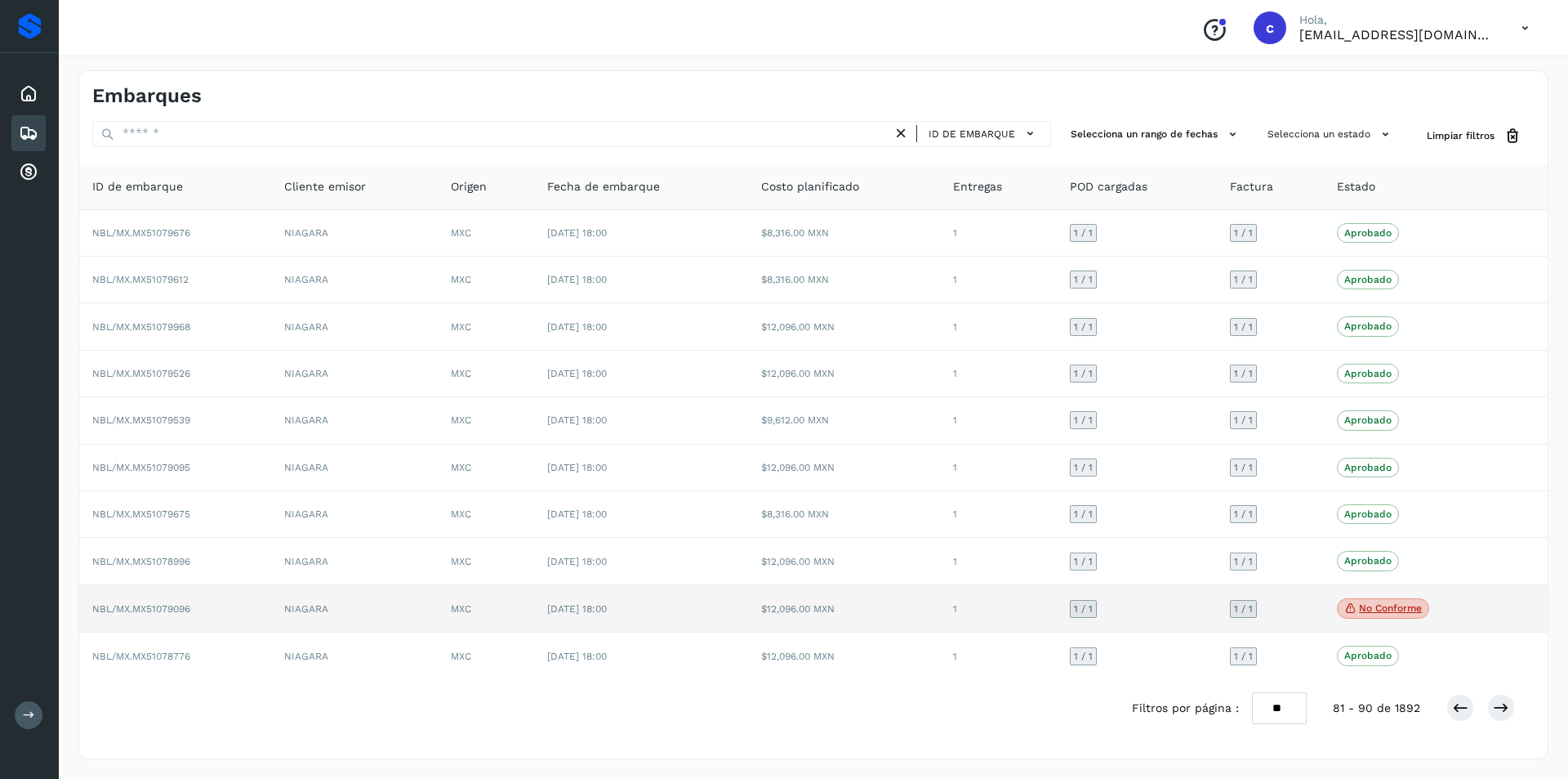
click at [1391, 605] on p "No conforme" at bounding box center [1391, 608] width 63 height 11
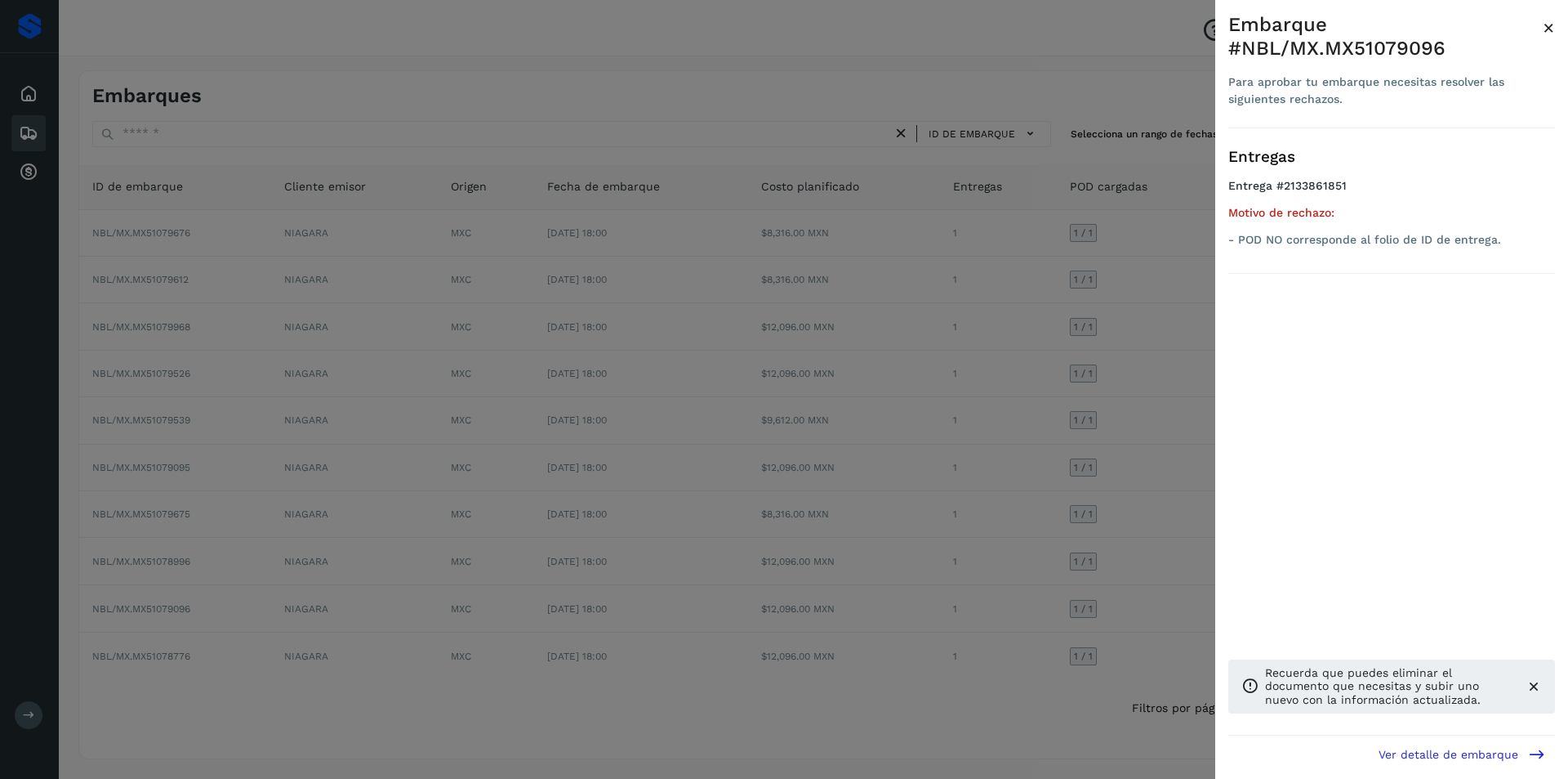
click at [1009, 514] on div at bounding box center [784, 390] width 1568 height 779
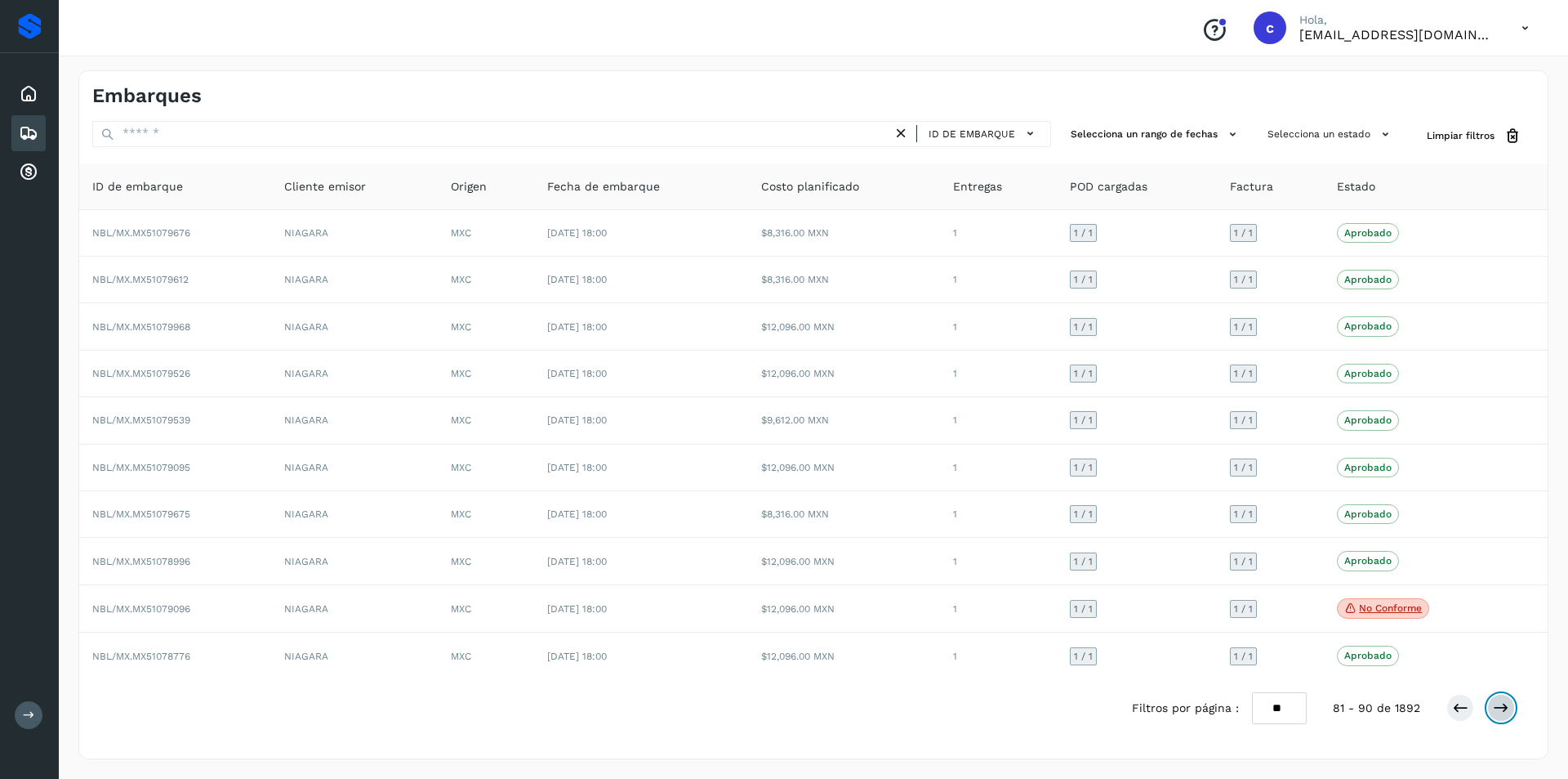
click at [1493, 702] on button at bounding box center [1500, 707] width 28 height 28
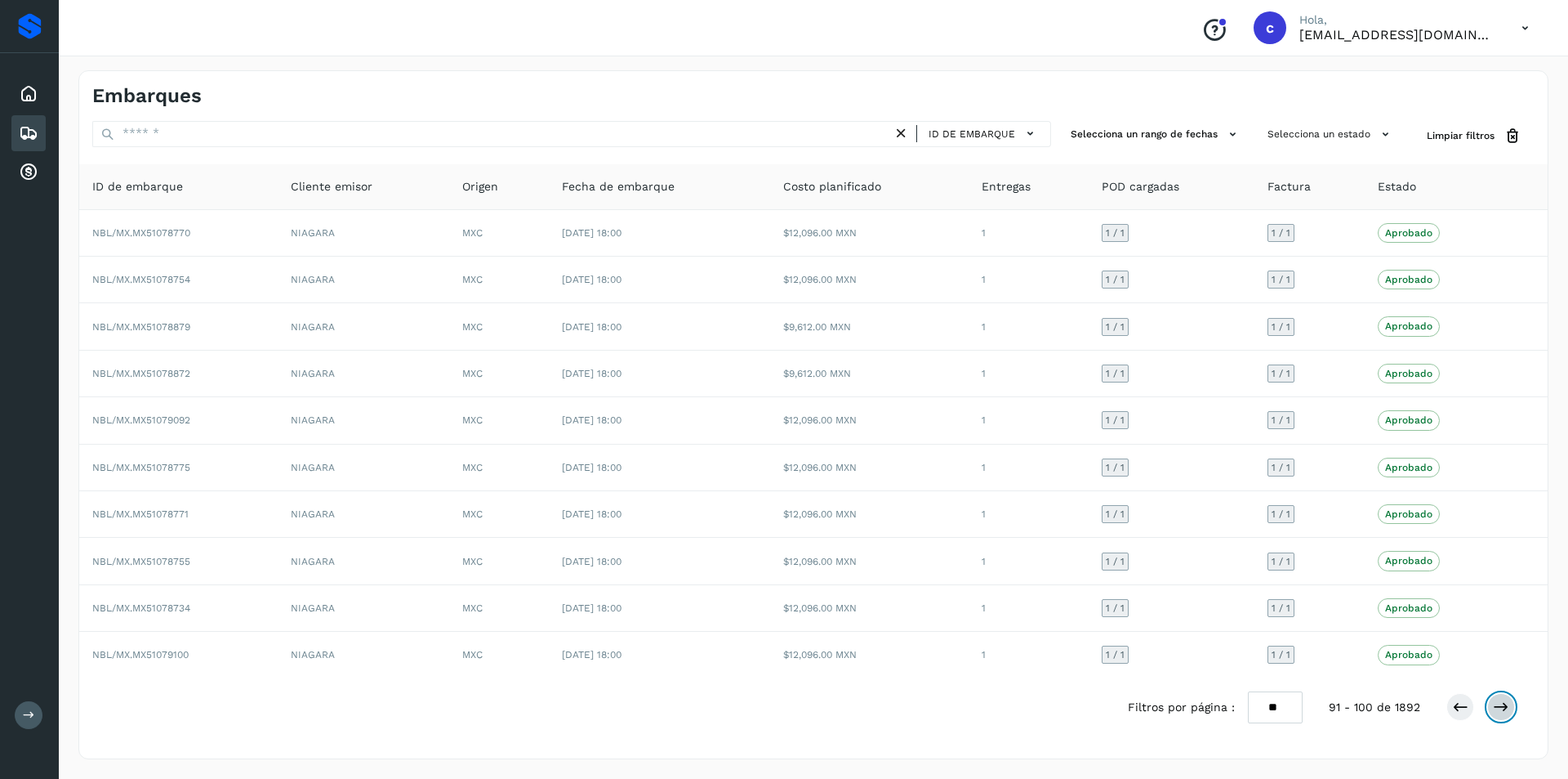
click at [1493, 702] on button at bounding box center [1500, 707] width 28 height 28
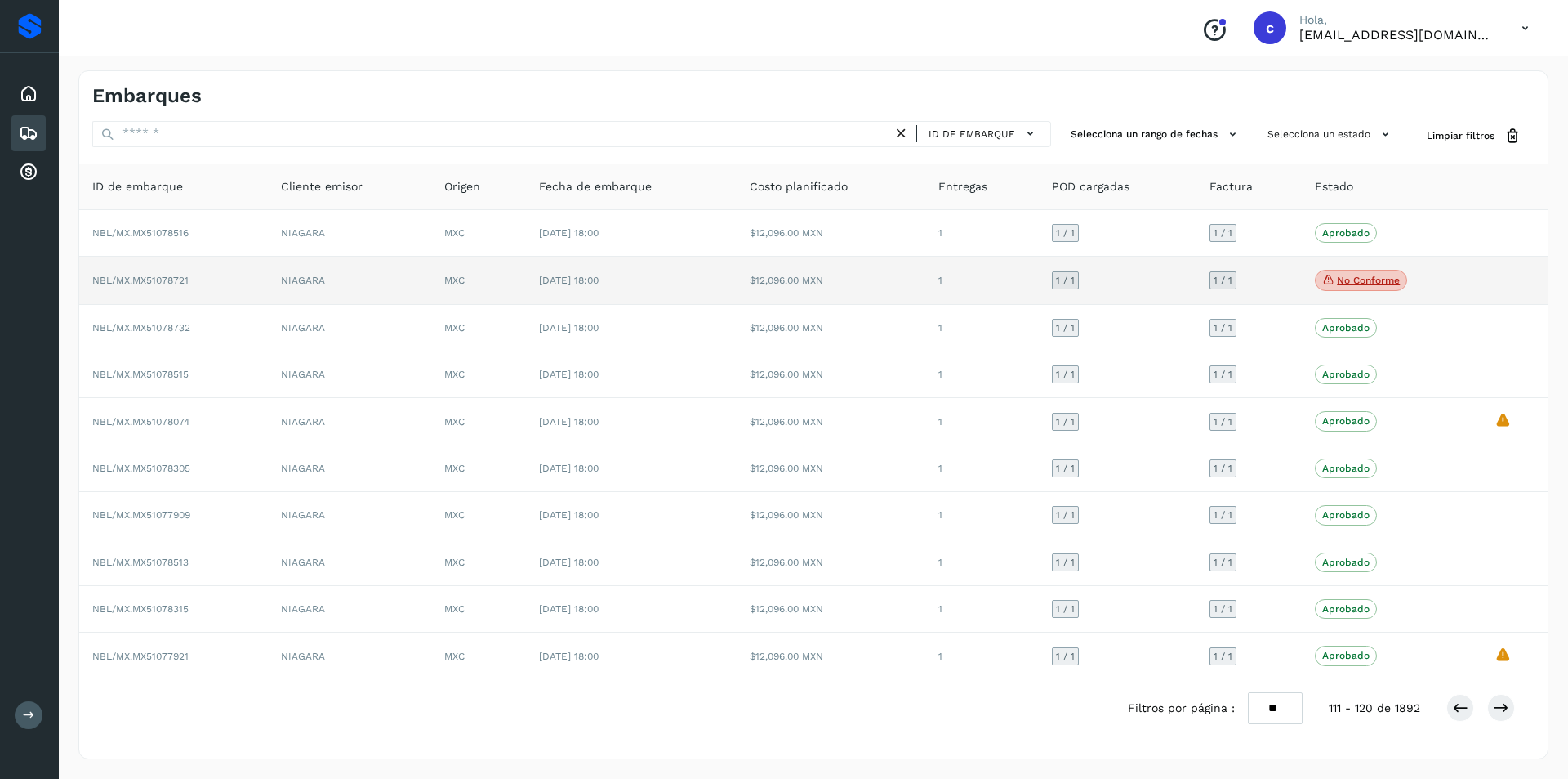
click at [1365, 277] on p "No conforme" at bounding box center [1369, 280] width 63 height 11
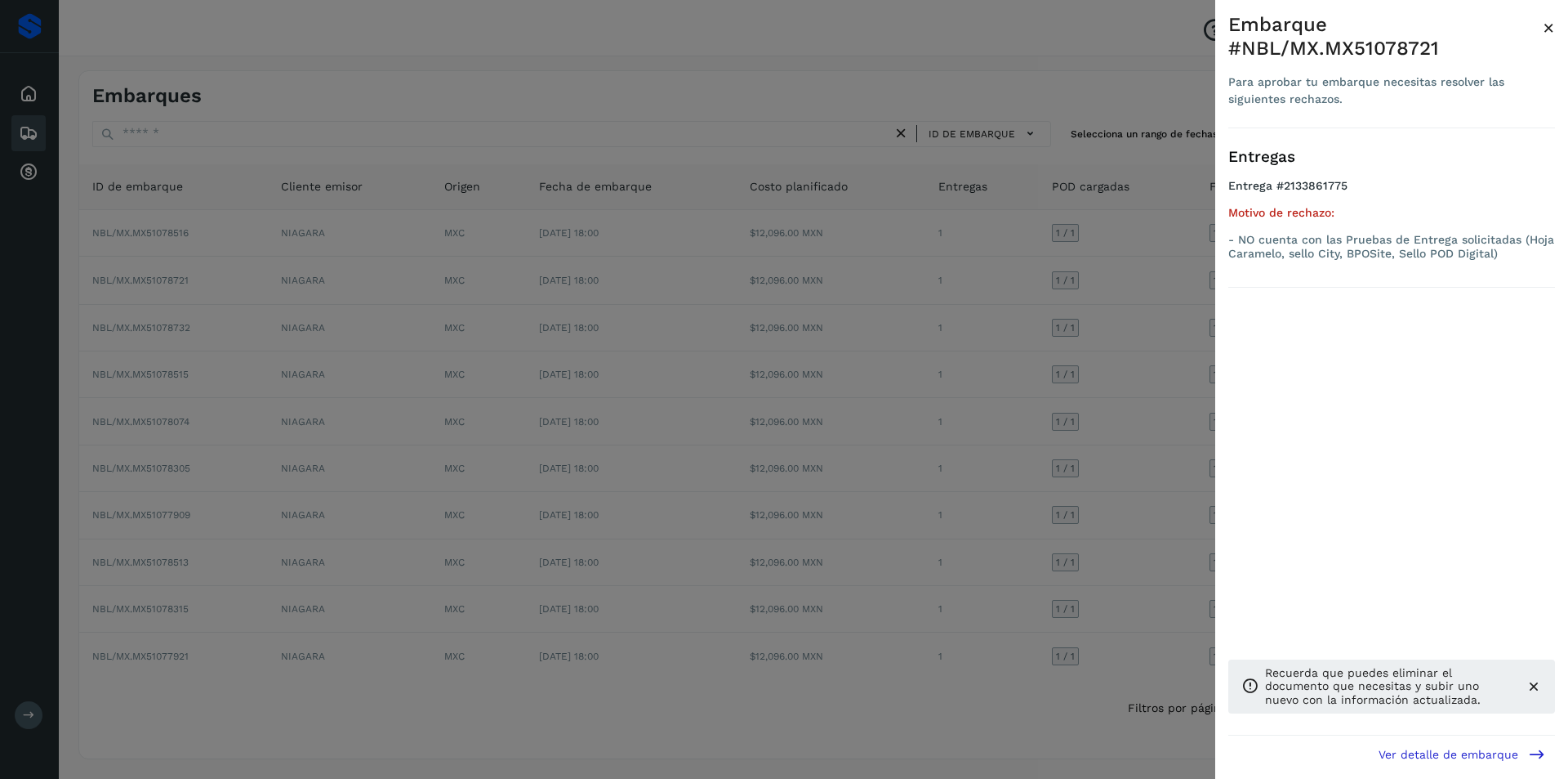
click at [1018, 392] on div at bounding box center [784, 390] width 1568 height 779
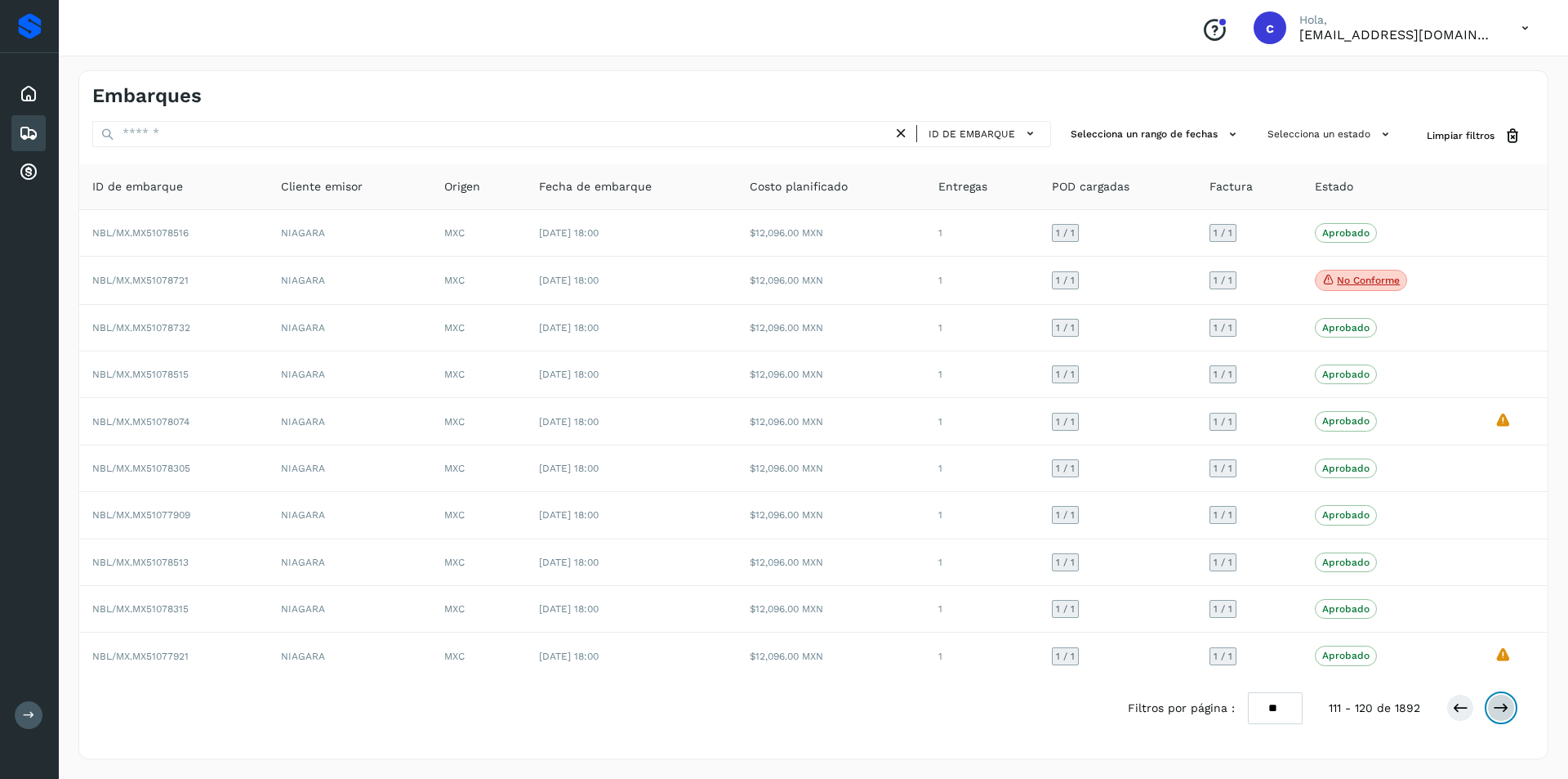
click at [1497, 706] on icon at bounding box center [1500, 707] width 16 height 16
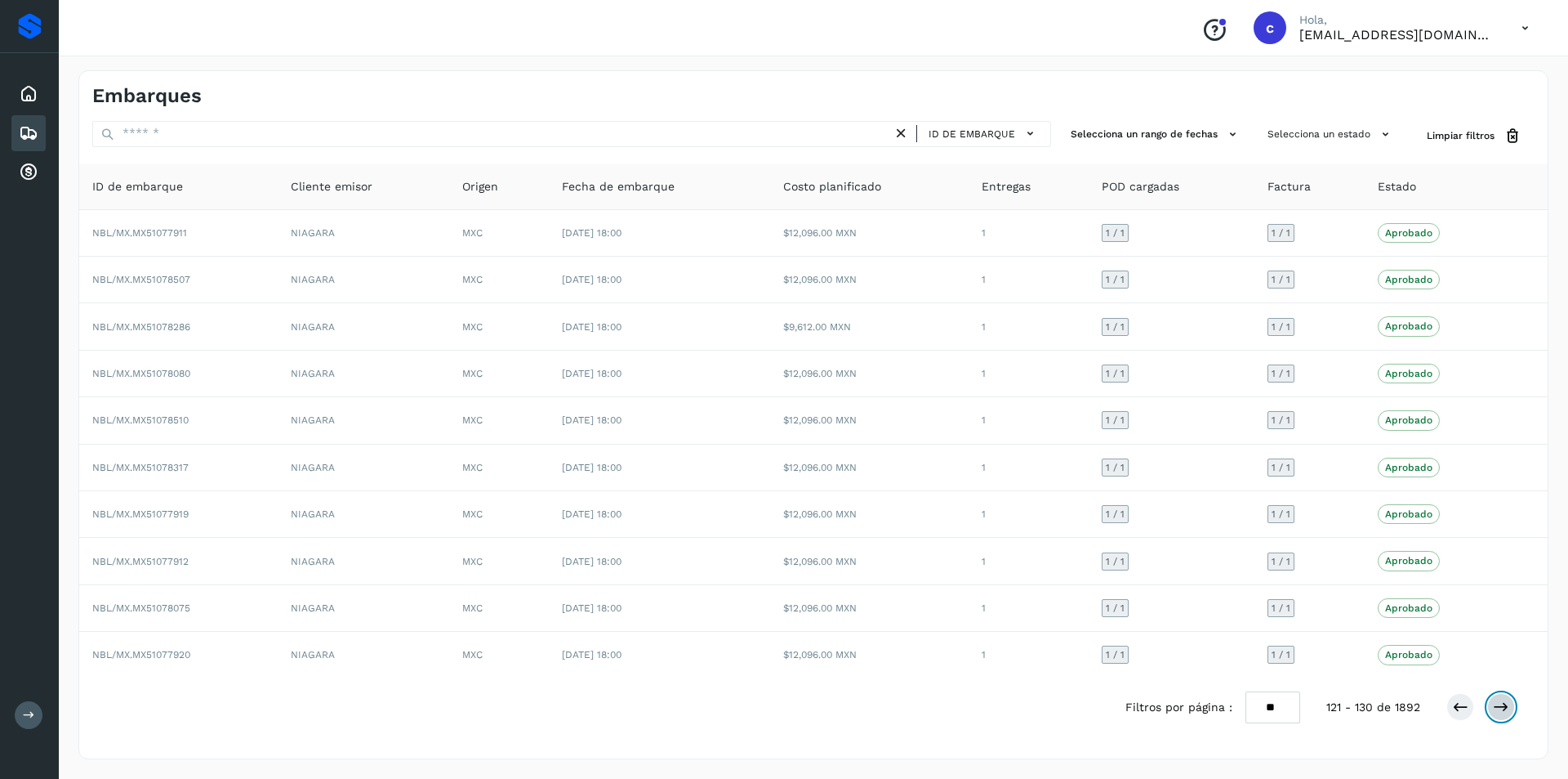
click at [1497, 706] on icon at bounding box center [1500, 707] width 16 height 16
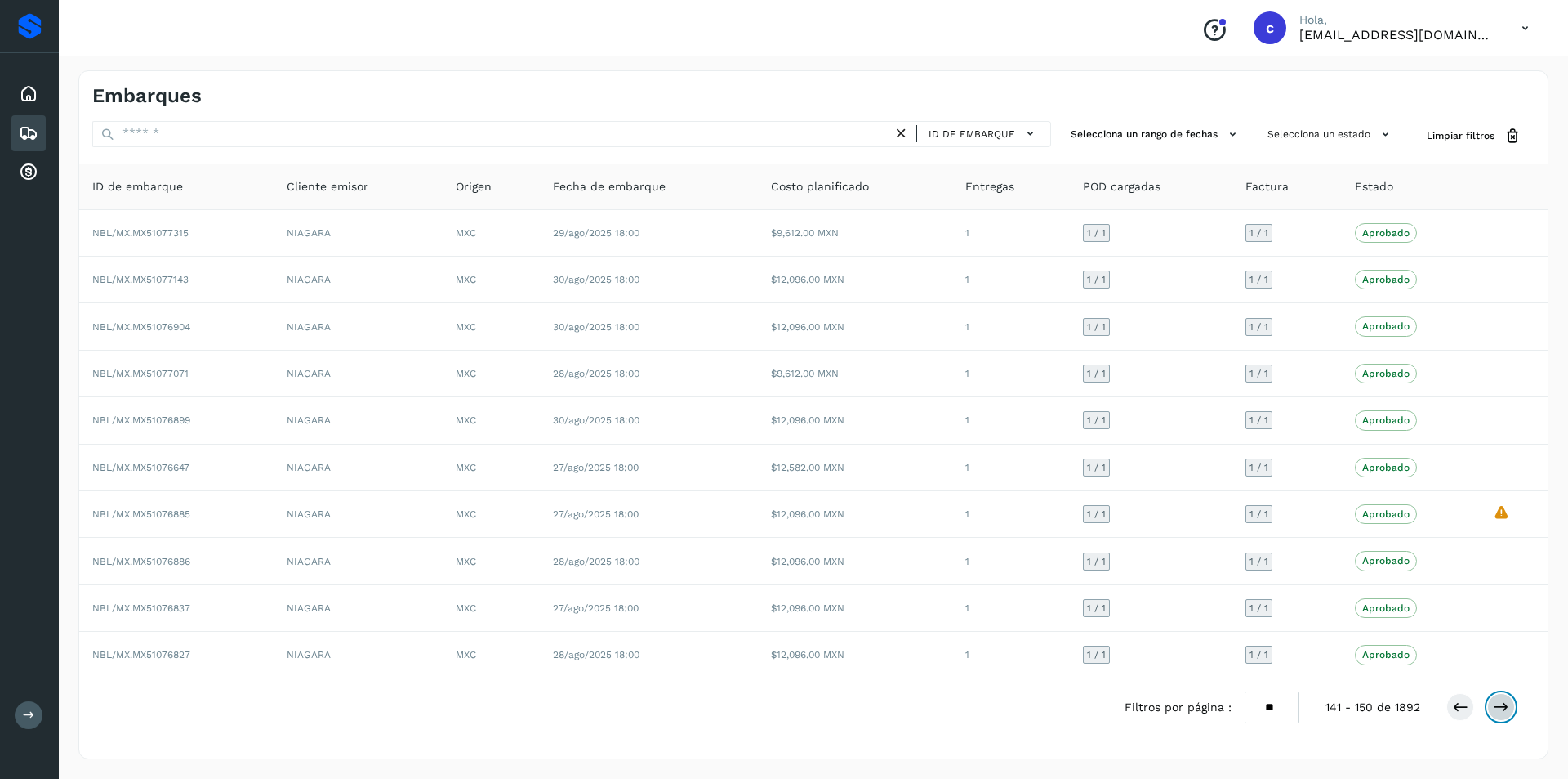
click at [1497, 706] on icon at bounding box center [1500, 707] width 16 height 16
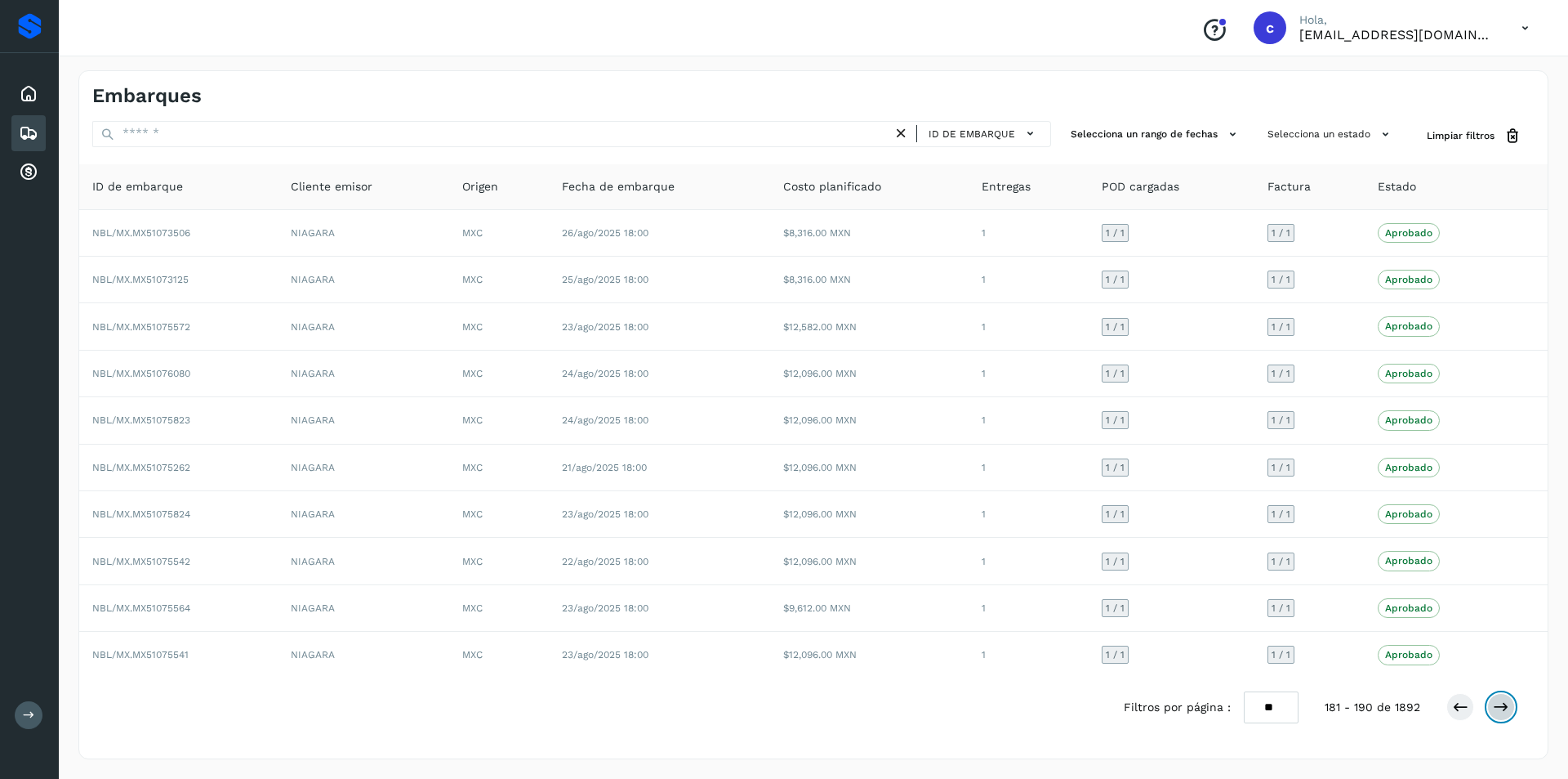
click at [1497, 706] on icon at bounding box center [1500, 707] width 16 height 16
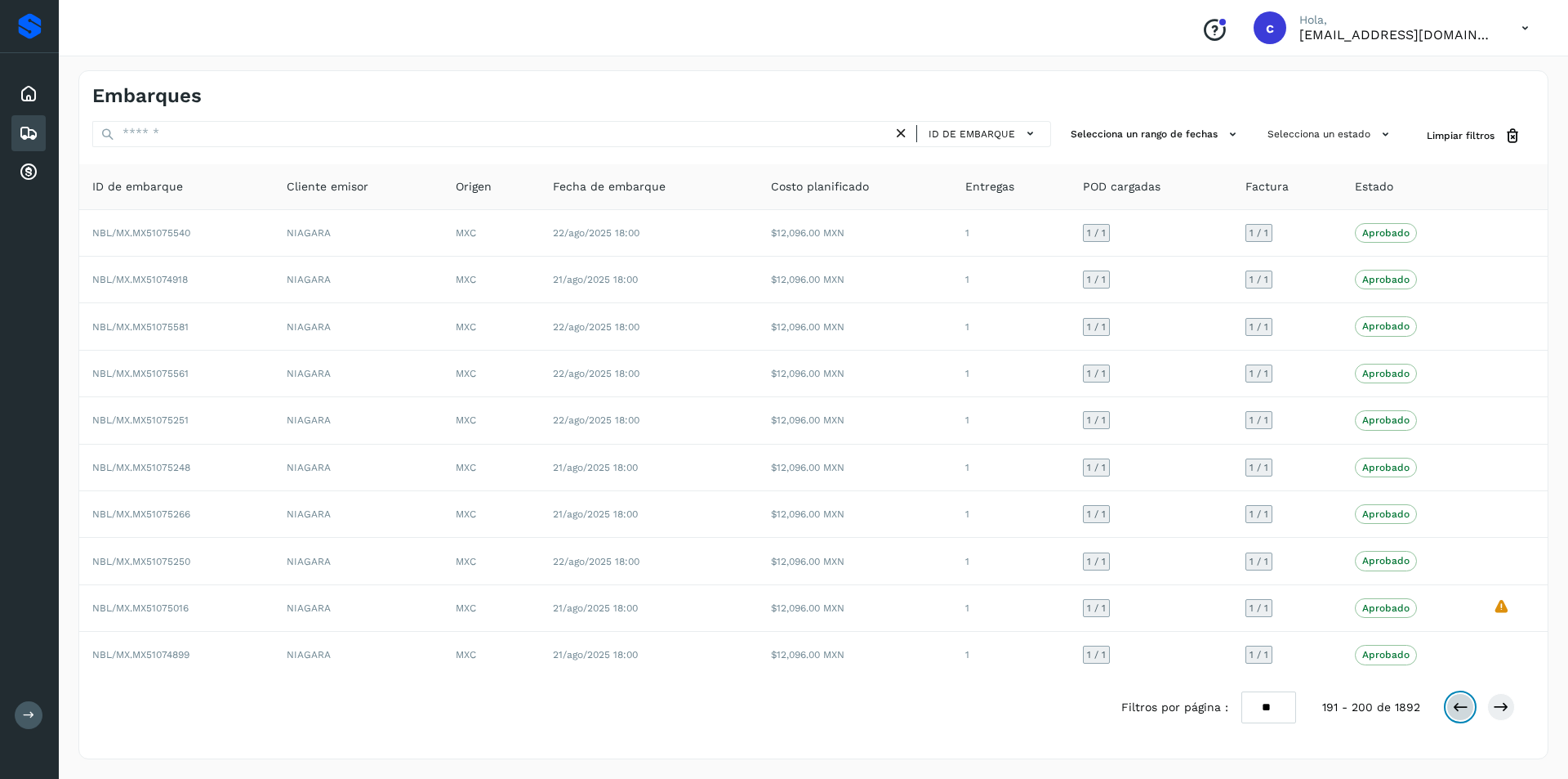
click at [1459, 710] on icon at bounding box center [1460, 707] width 16 height 16
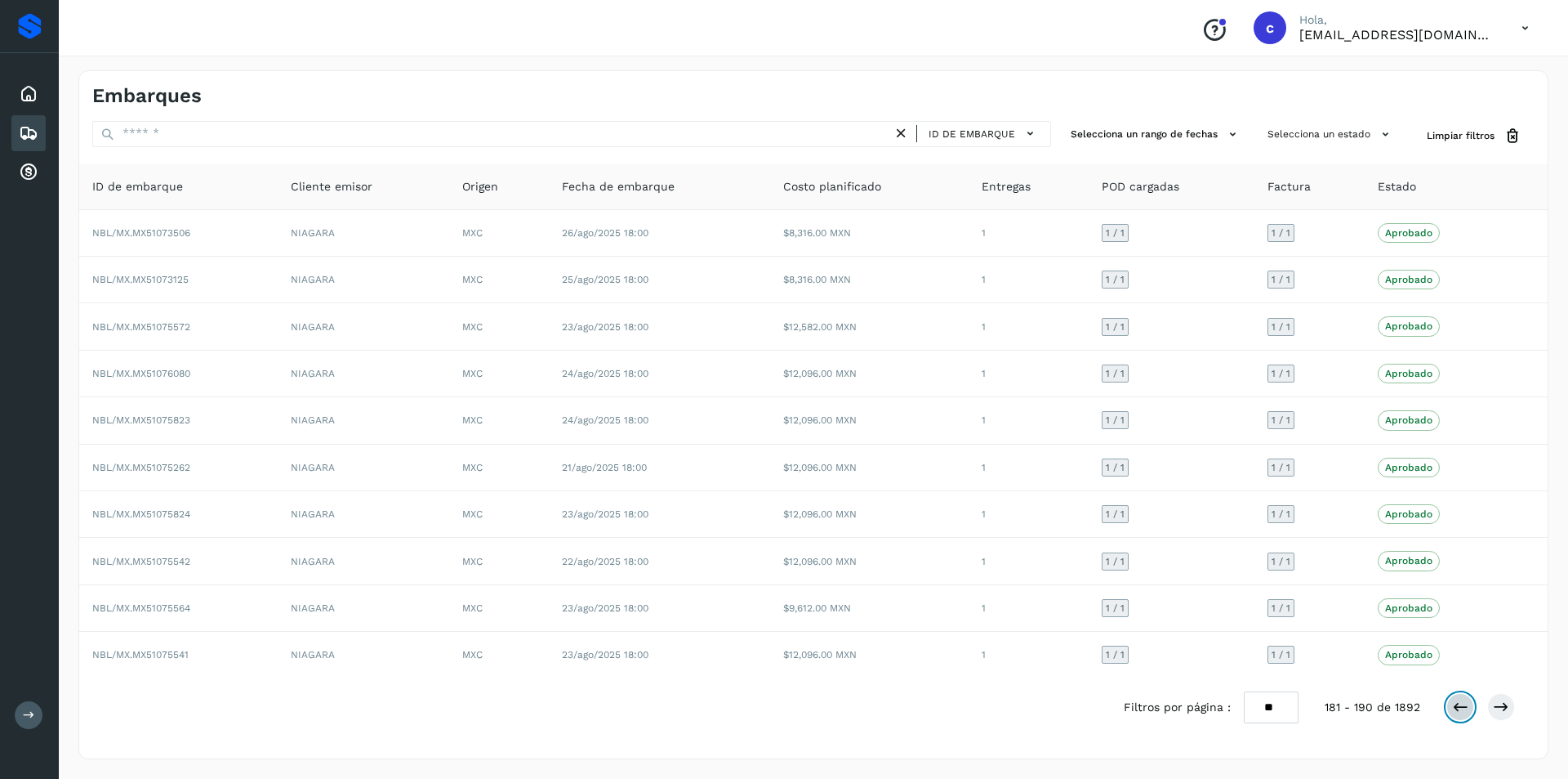
click at [1459, 710] on icon at bounding box center [1460, 707] width 16 height 16
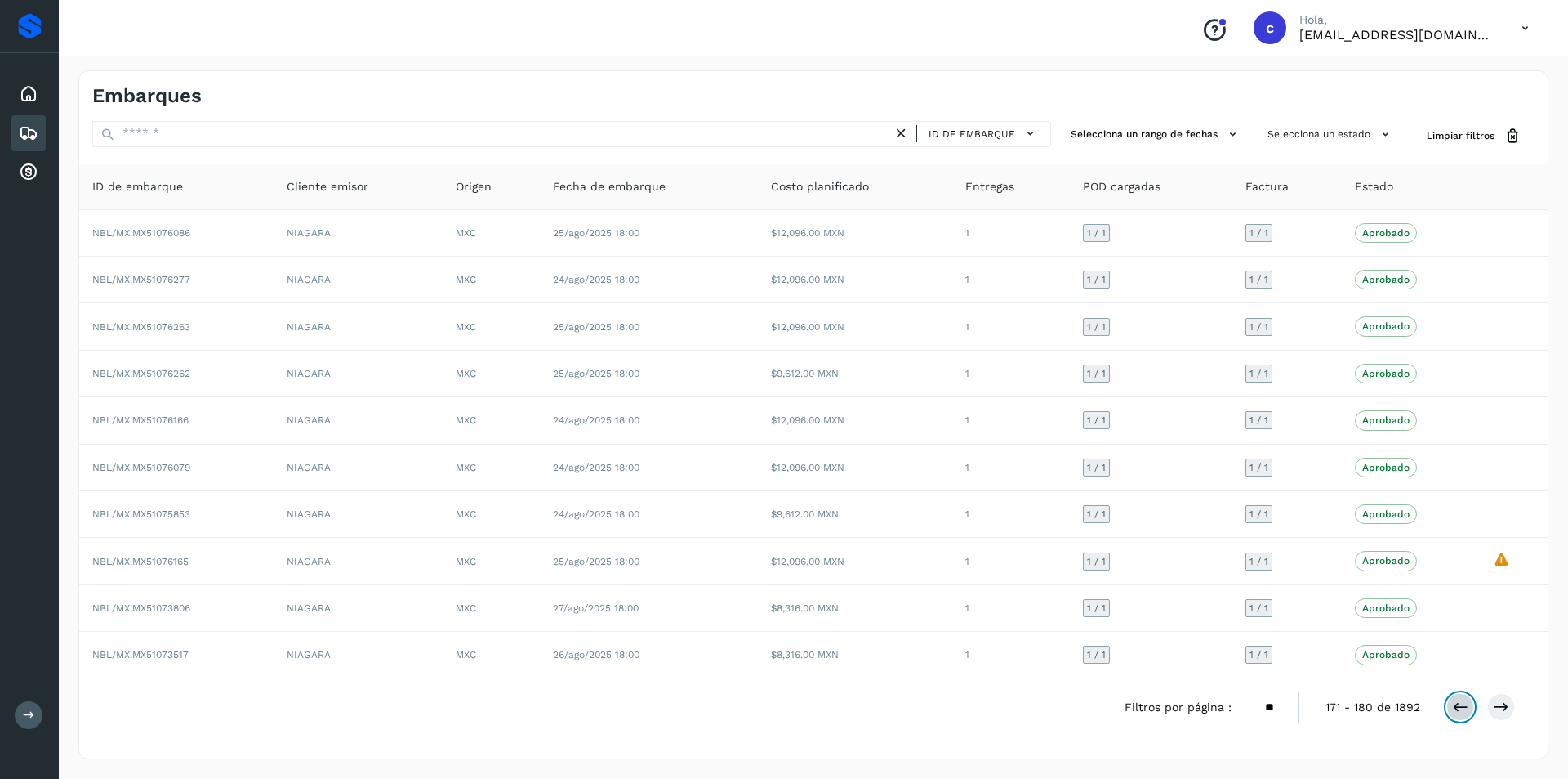
click at [1459, 710] on icon at bounding box center [1460, 707] width 16 height 16
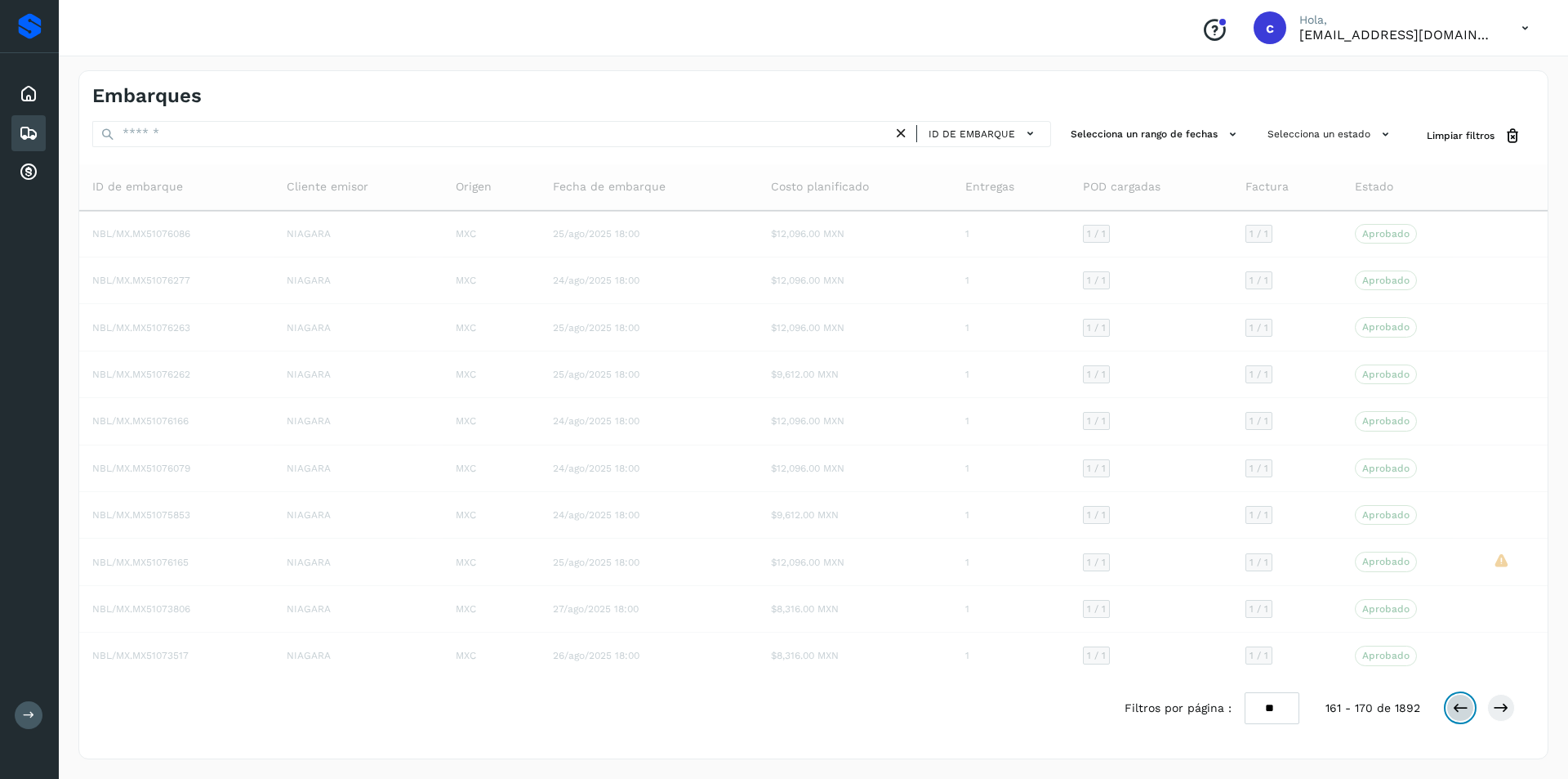
click at [1459, 710] on icon at bounding box center [1460, 707] width 16 height 16
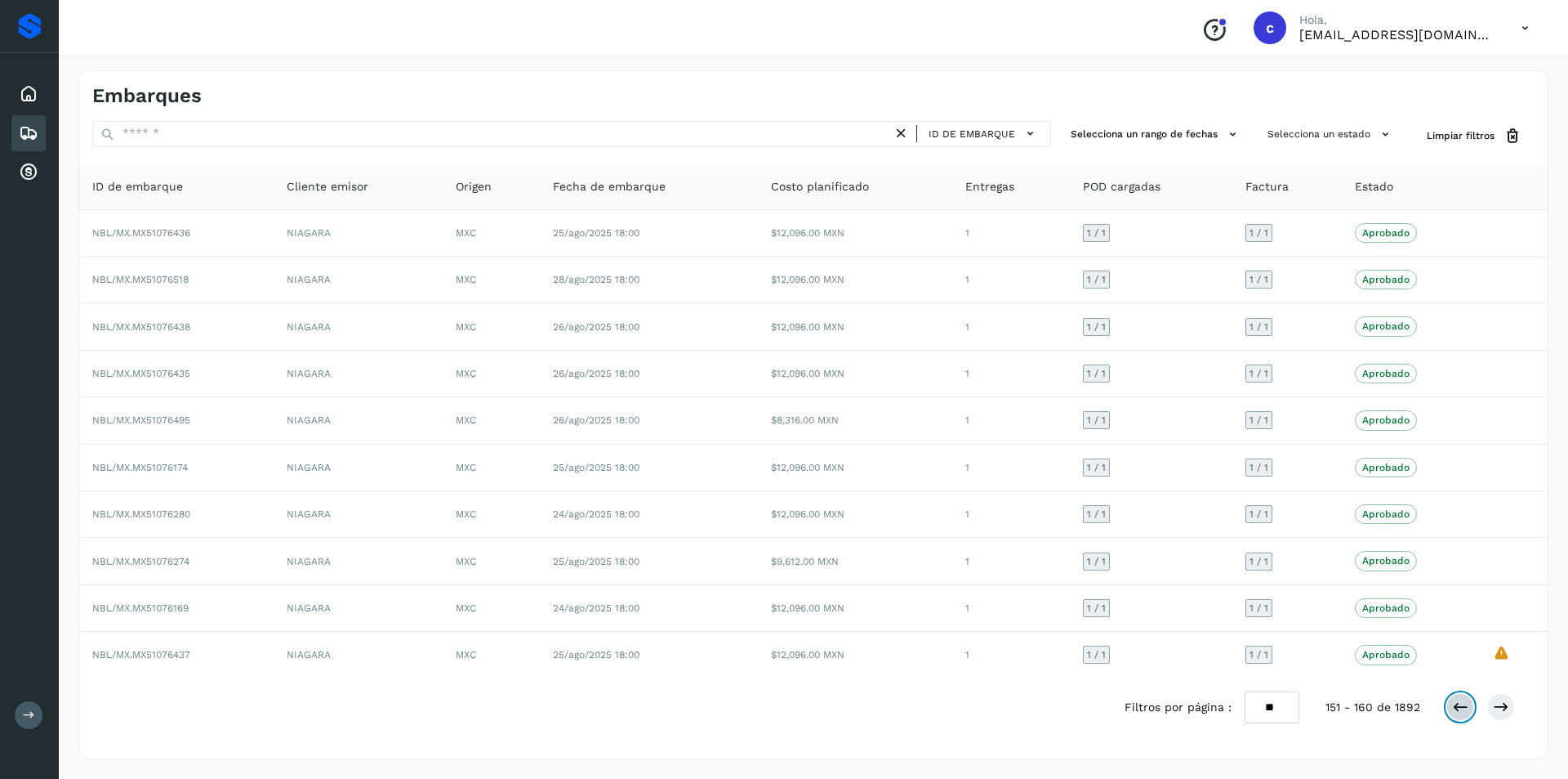
click at [1459, 710] on icon at bounding box center [1460, 707] width 16 height 16
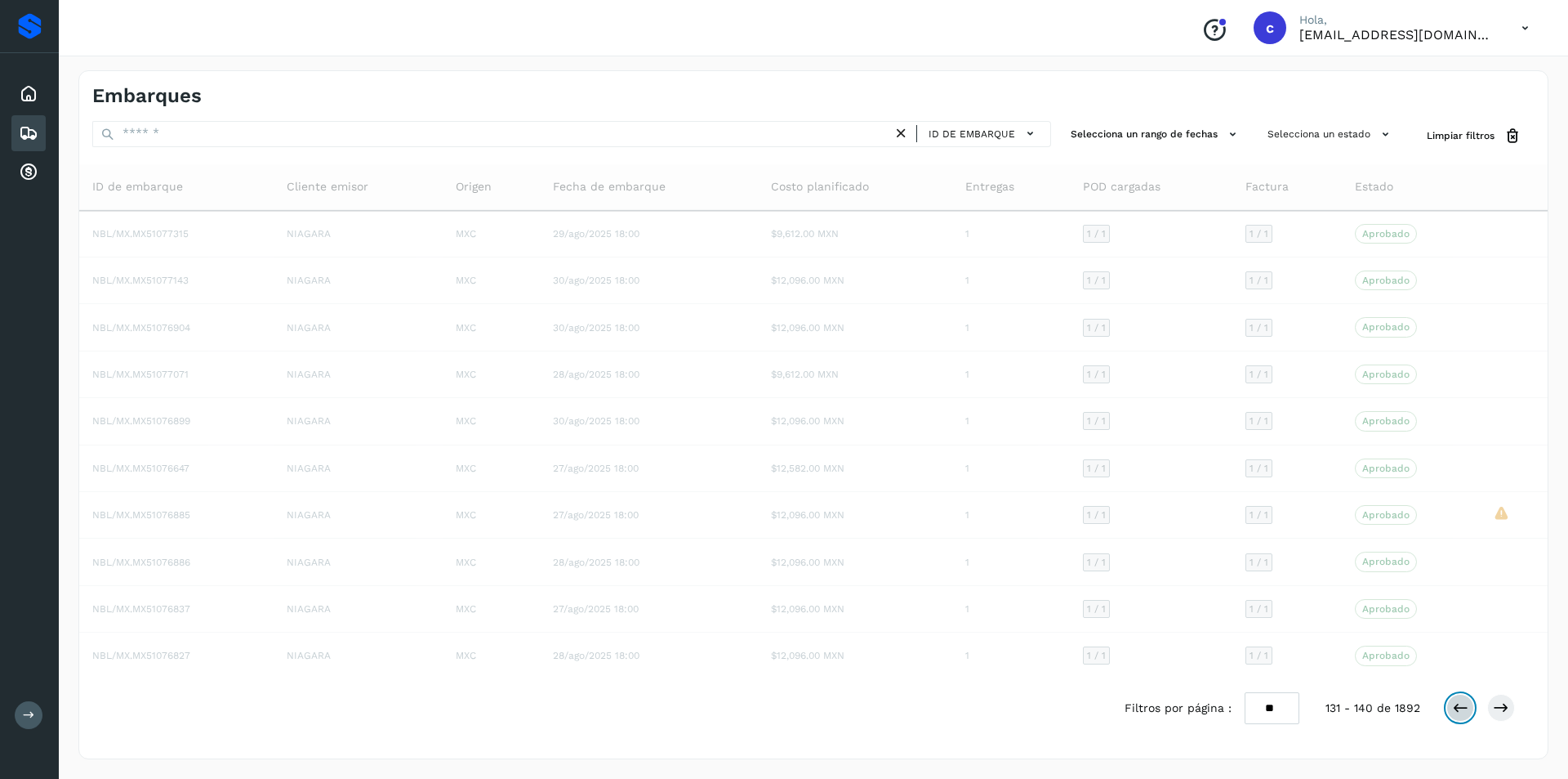
click at [1459, 710] on icon at bounding box center [1460, 707] width 16 height 16
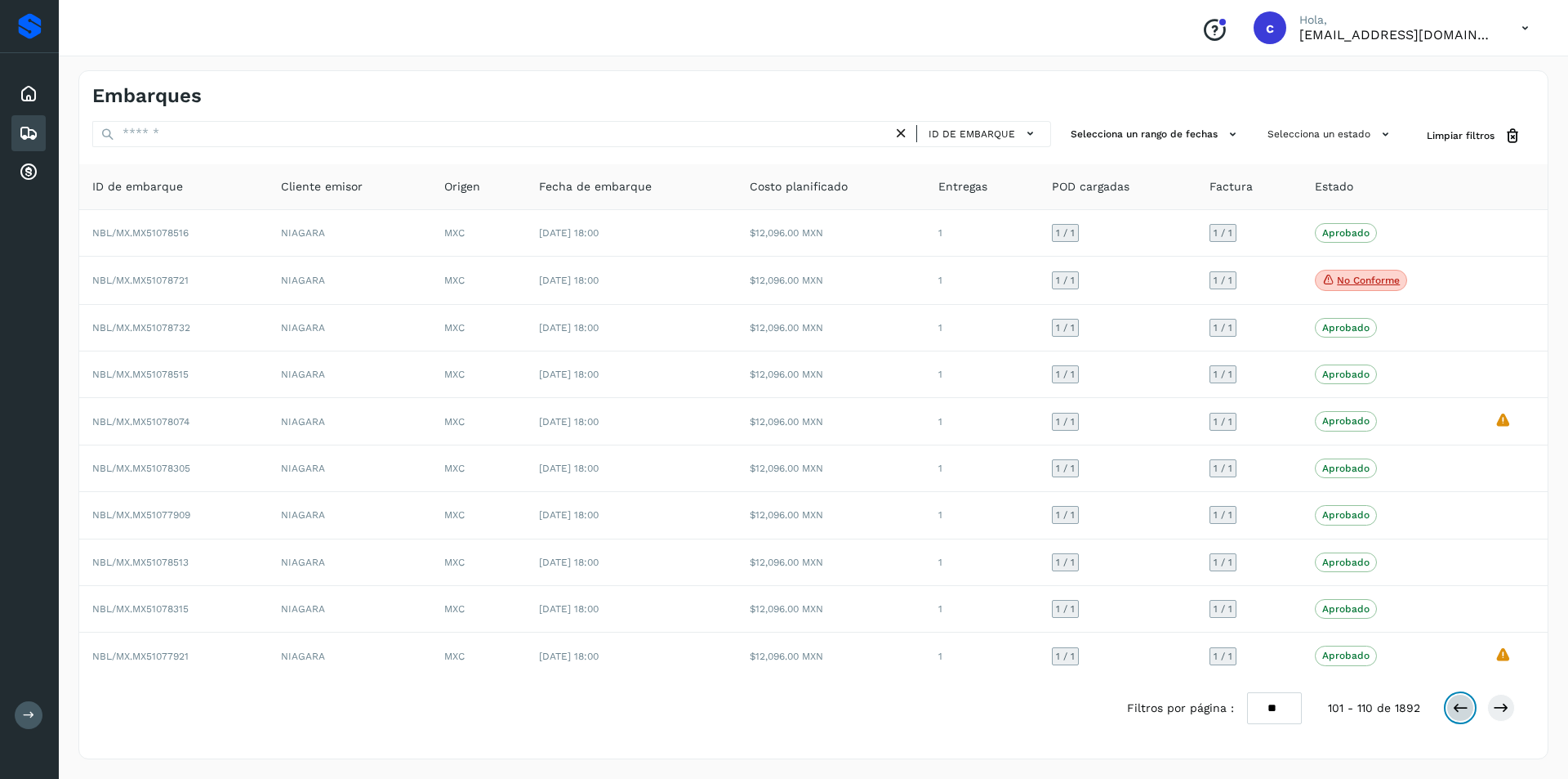
click at [1459, 710] on icon at bounding box center [1460, 707] width 16 height 16
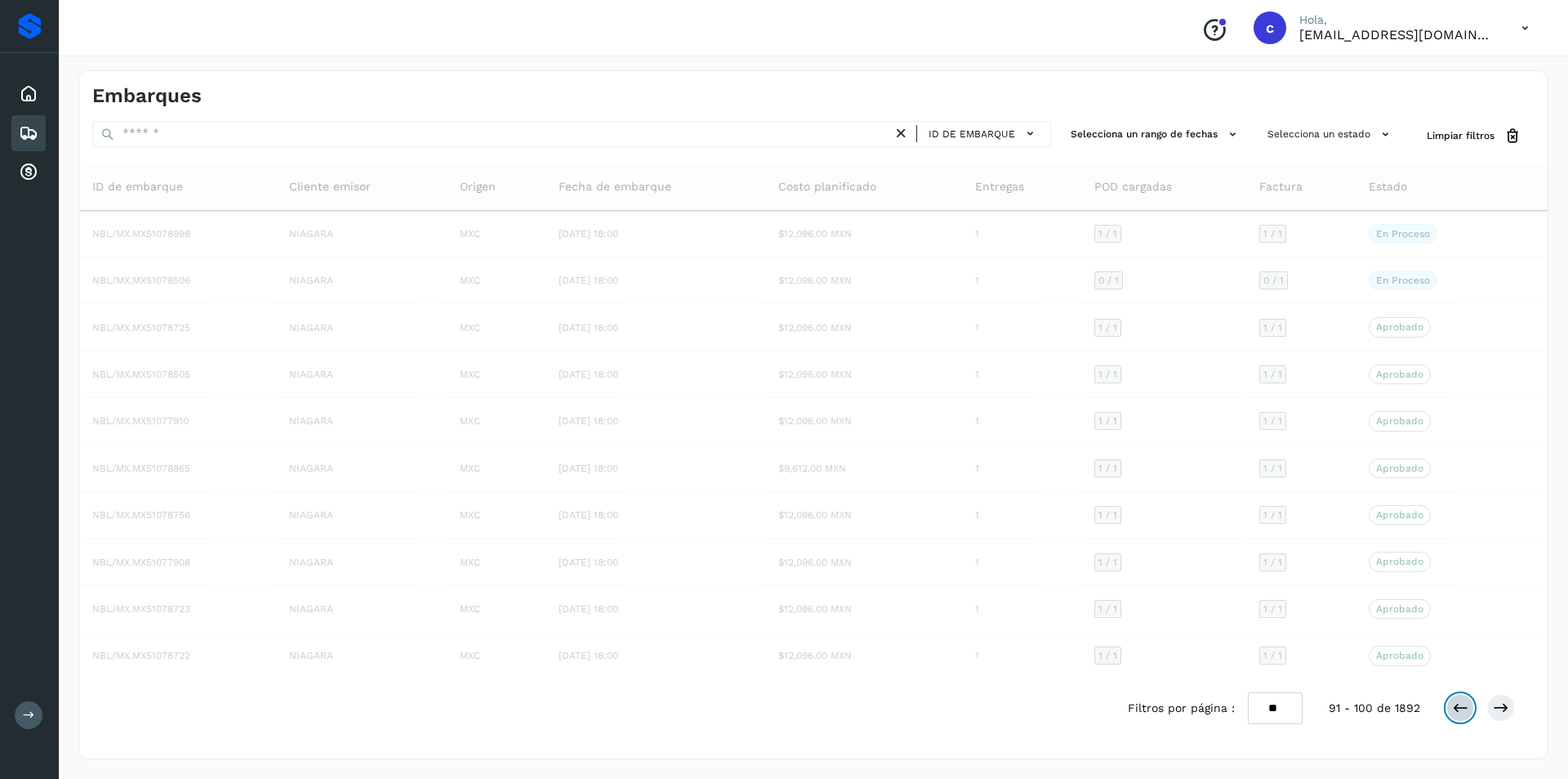
click at [1459, 710] on icon at bounding box center [1460, 707] width 16 height 16
click at [1459, 710] on icon at bounding box center [1460, 708] width 16 height 16
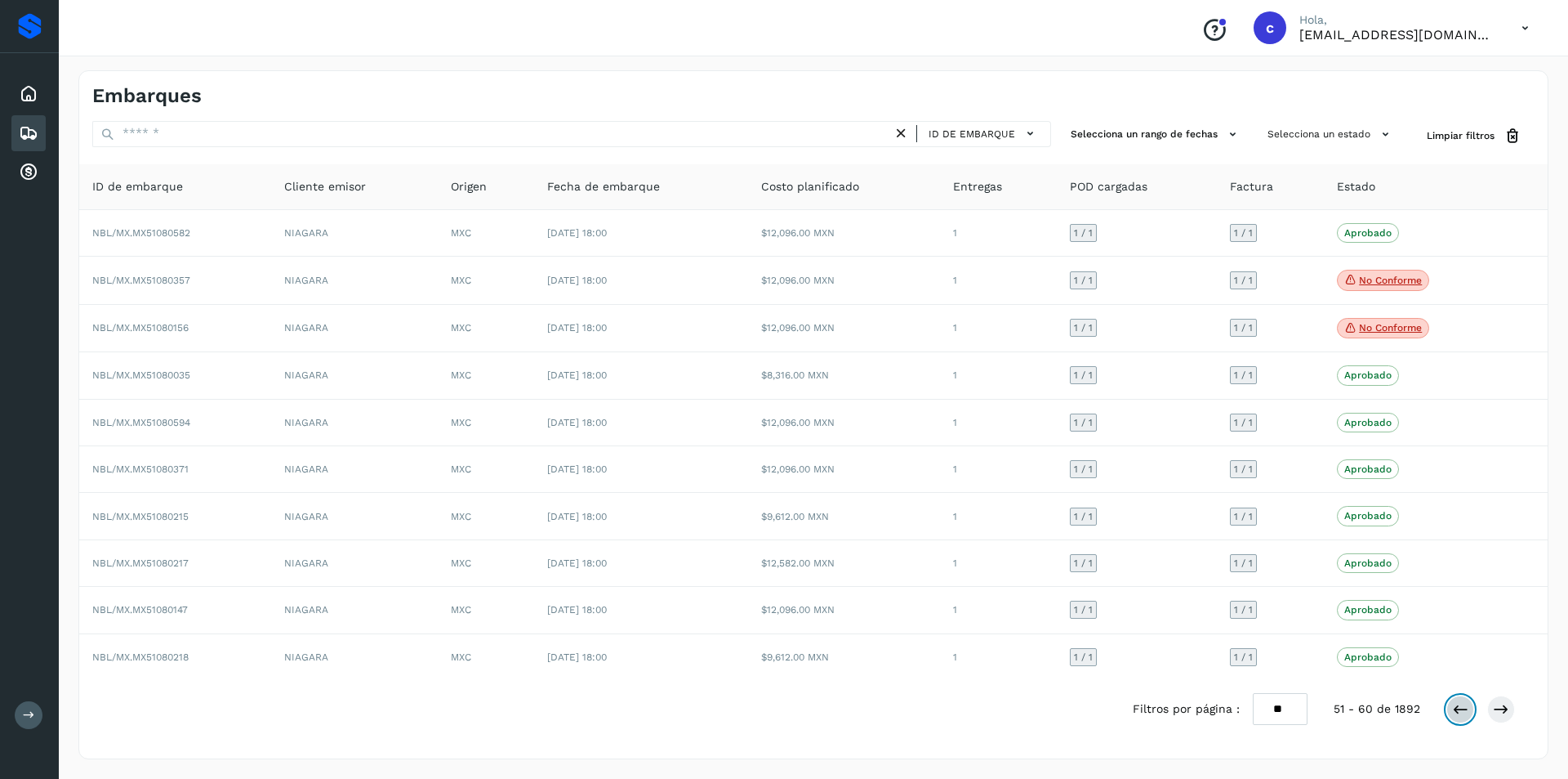
click at [1452, 713] on button at bounding box center [1460, 709] width 28 height 28
click at [1452, 713] on button at bounding box center [1460, 707] width 28 height 28
click at [1448, 708] on button at bounding box center [1460, 707] width 28 height 28
